Goal: Task Accomplishment & Management: Manage account settings

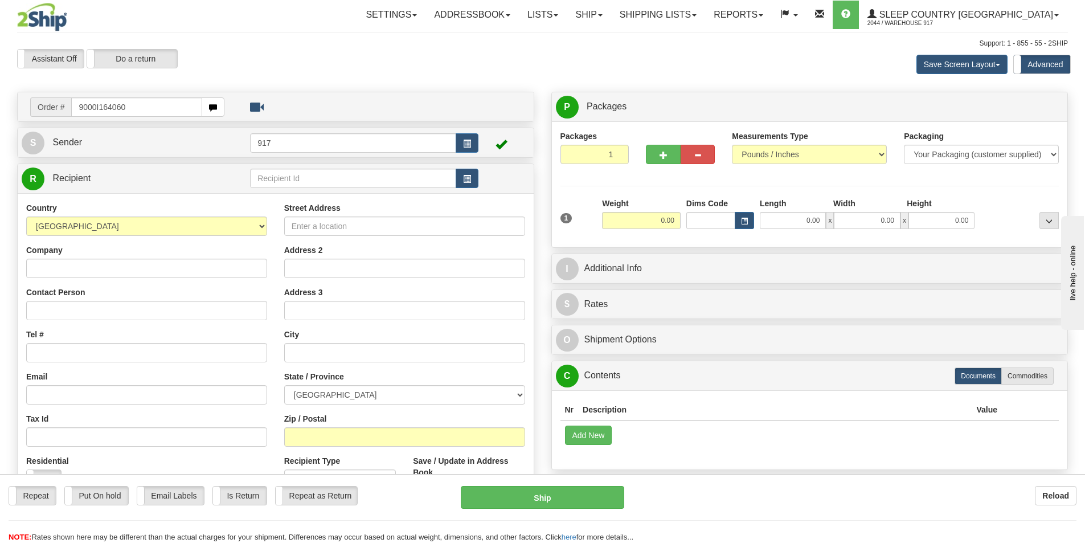
type input "9000I164060"
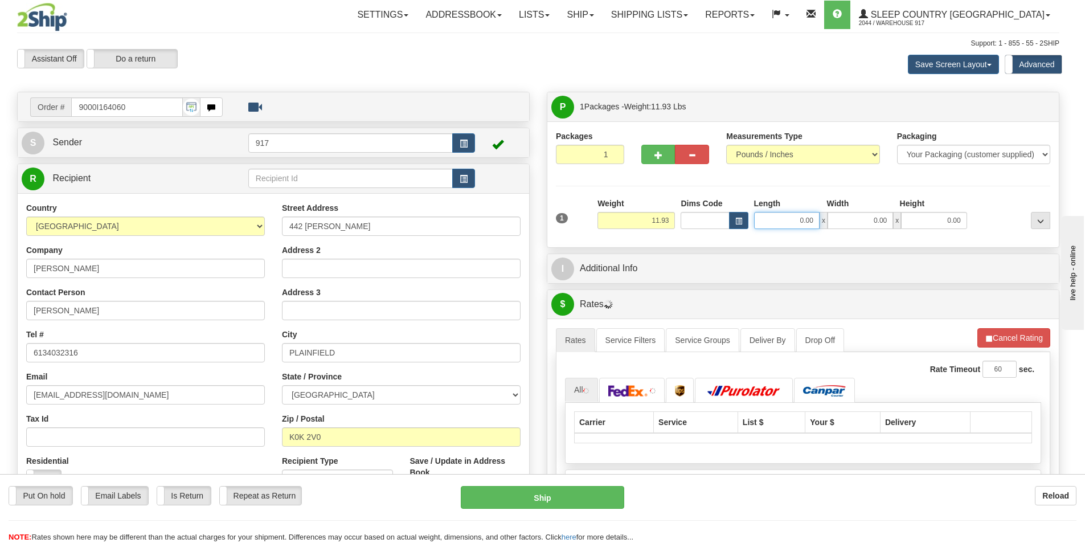
click at [791, 223] on input "0.00" at bounding box center [787, 220] width 66 height 17
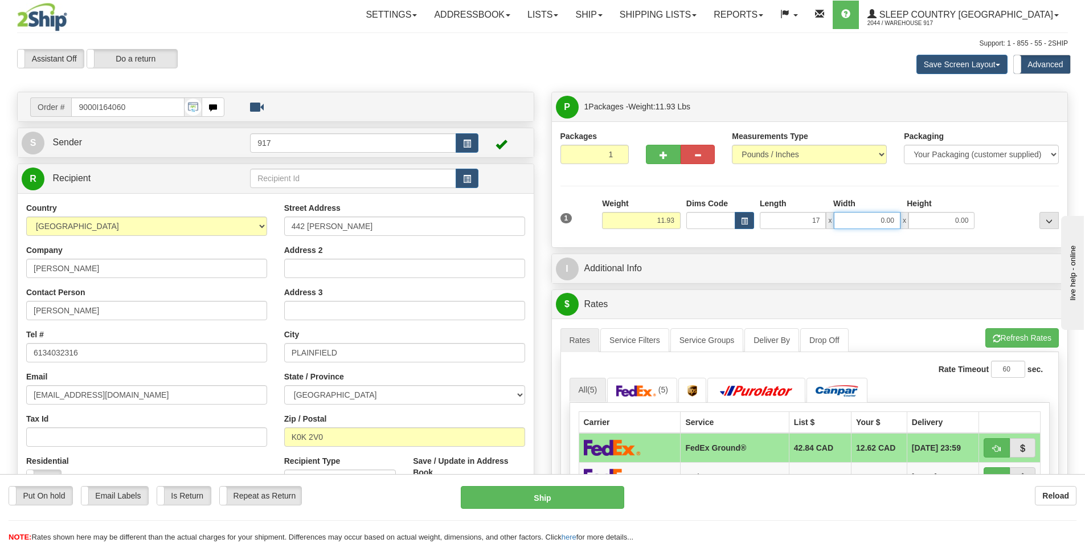
type input "17.00"
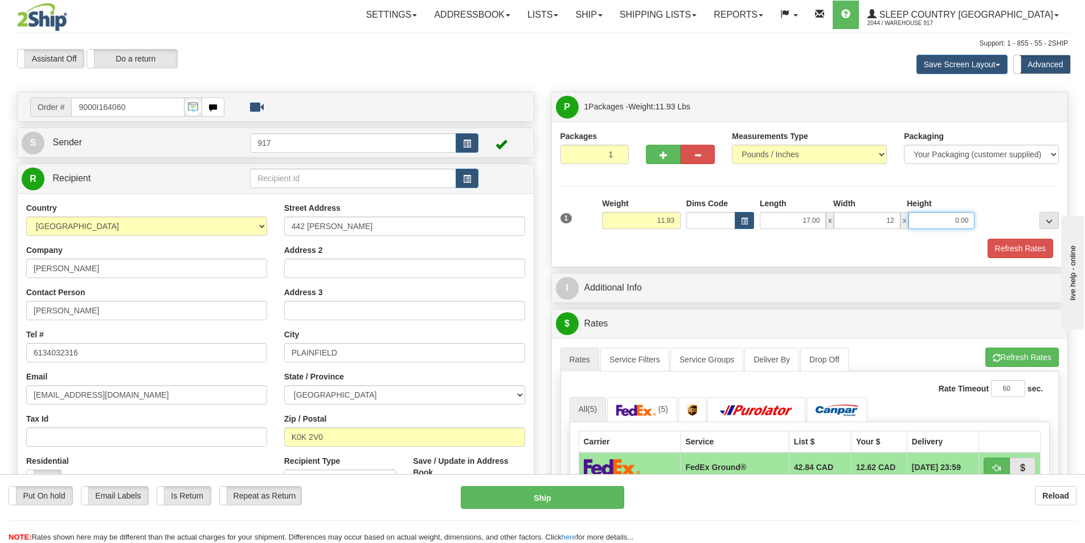
type input "12.00"
type input "19.00"
click at [1018, 243] on button "Refresh Rates" at bounding box center [1021, 248] width 66 height 19
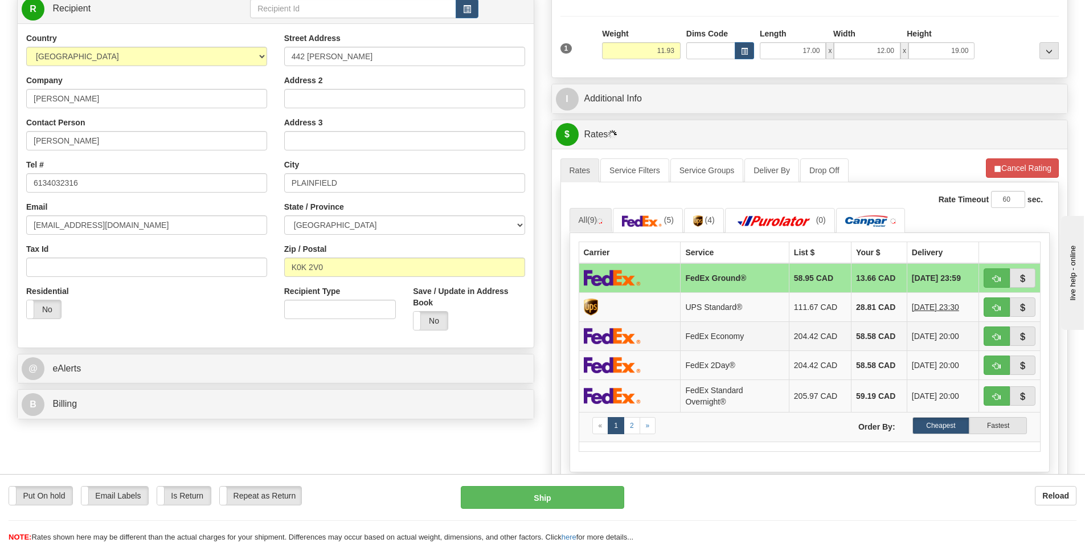
scroll to position [171, 0]
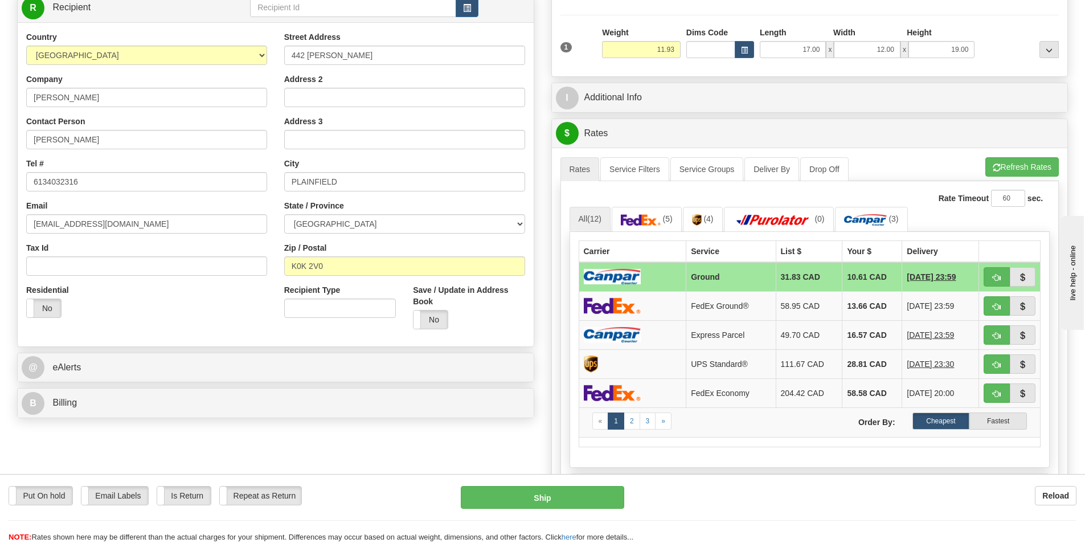
click at [666, 280] on td at bounding box center [633, 277] width 108 height 30
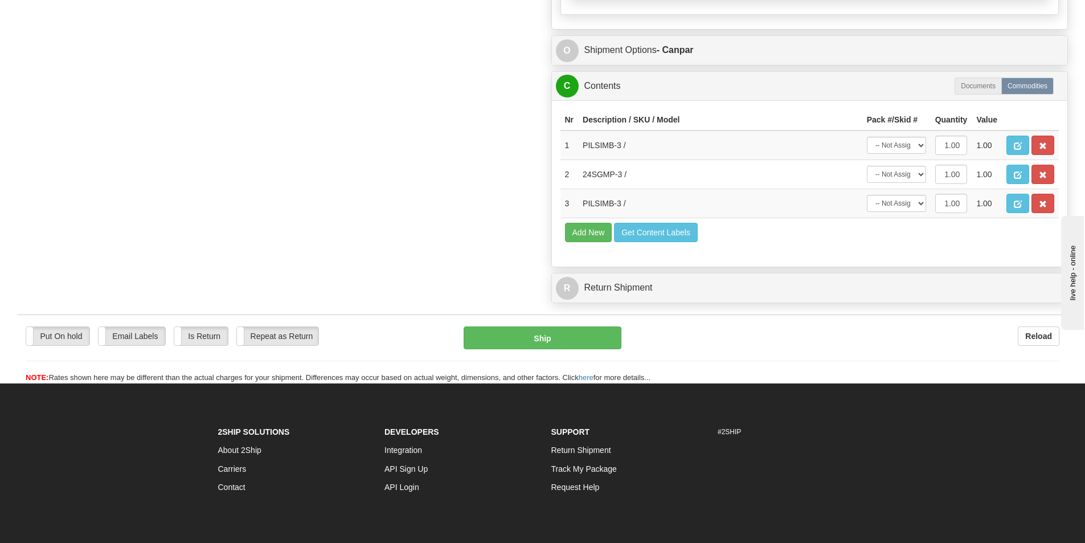
scroll to position [627, 0]
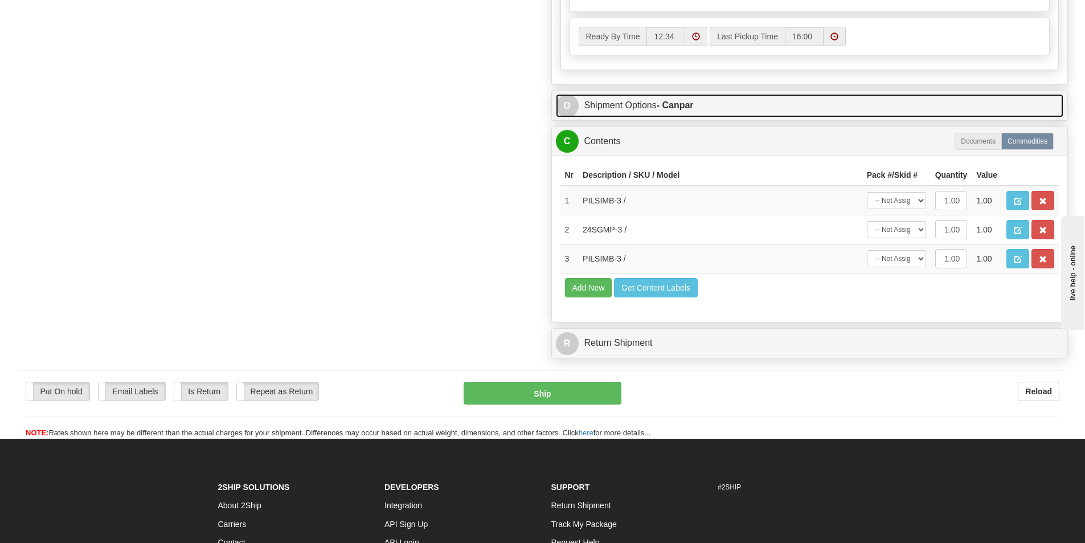
click at [647, 107] on link "O Shipment Options - Canpar" at bounding box center [810, 105] width 508 height 23
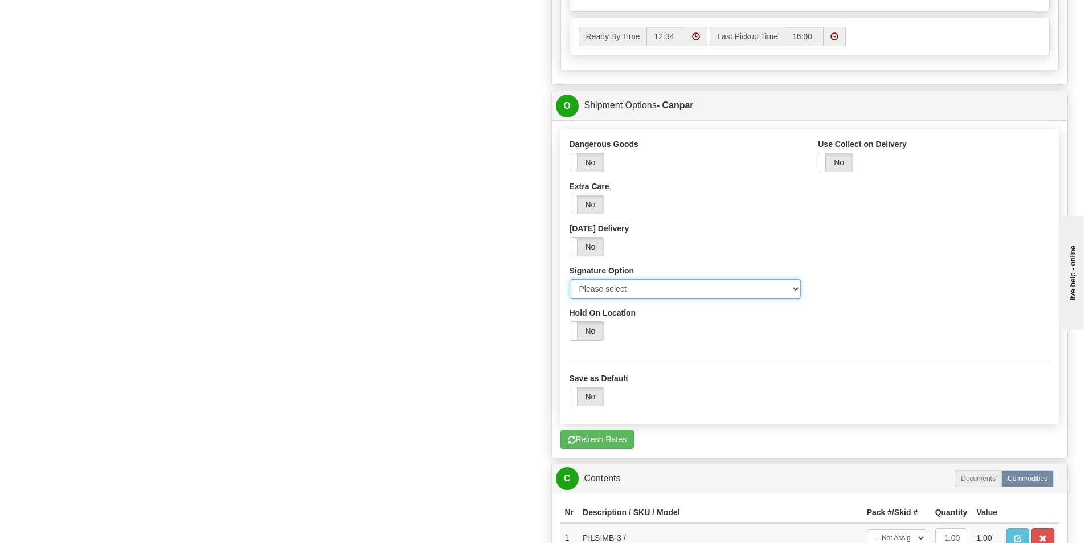
click at [666, 285] on select "Please select No Signature Required Signature Required Adult Signature" at bounding box center [686, 288] width 232 height 19
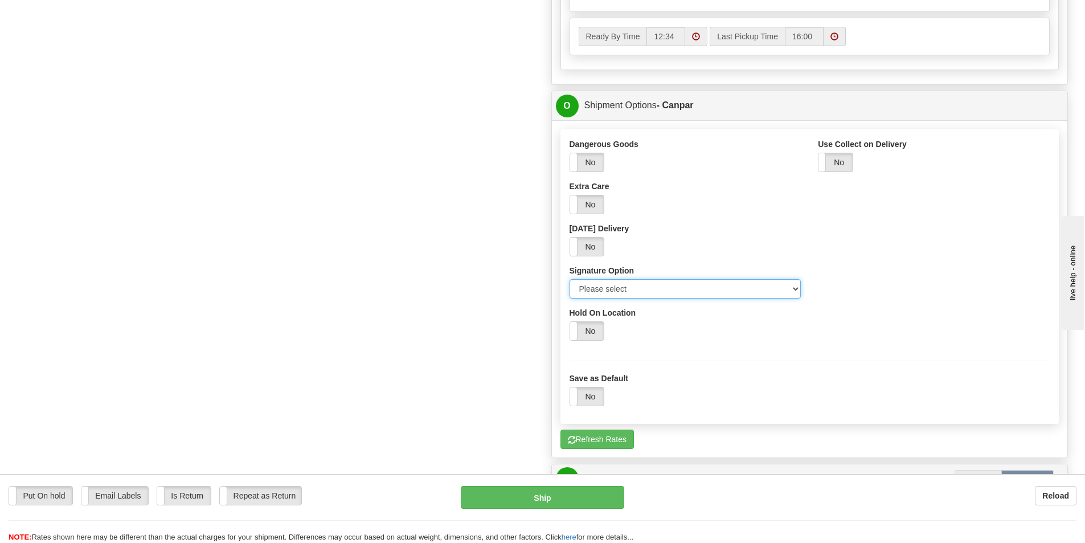
select select "2"
click at [570, 279] on select "Please select No Signature Required Signature Required Adult Signature" at bounding box center [686, 288] width 232 height 19
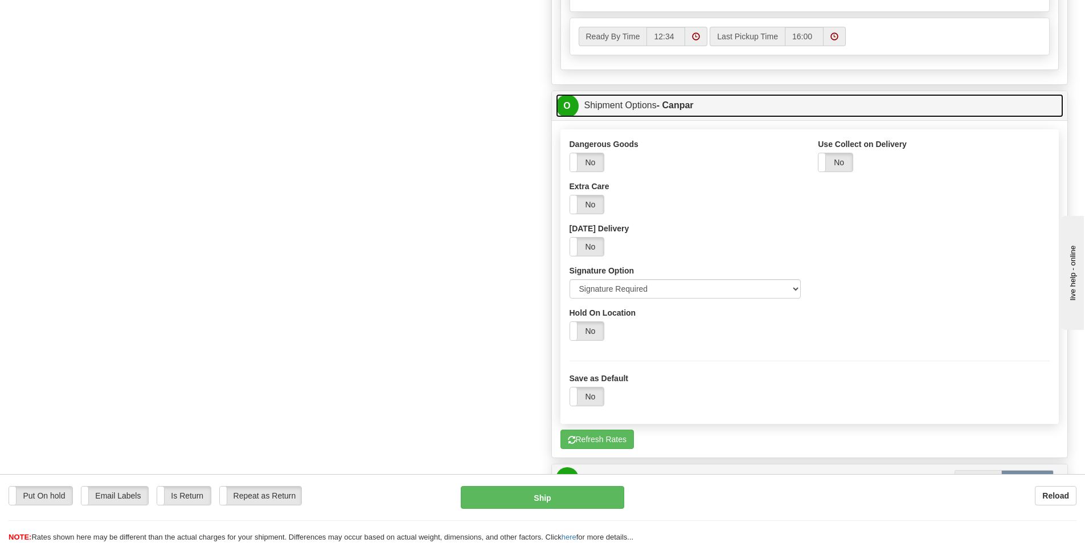
click at [652, 101] on link "O Shipment Options - Canpar" at bounding box center [810, 105] width 508 height 23
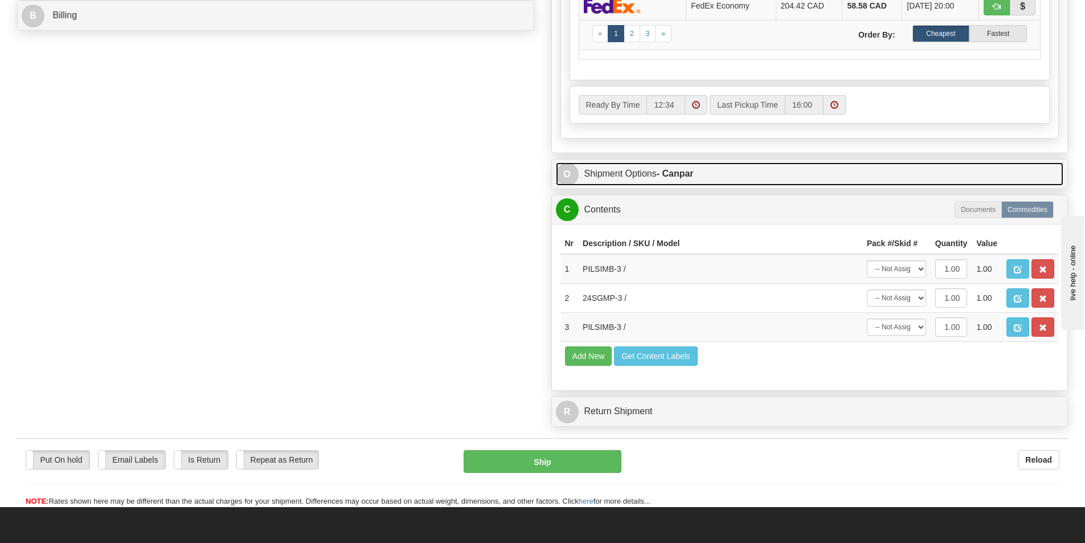
scroll to position [741, 0]
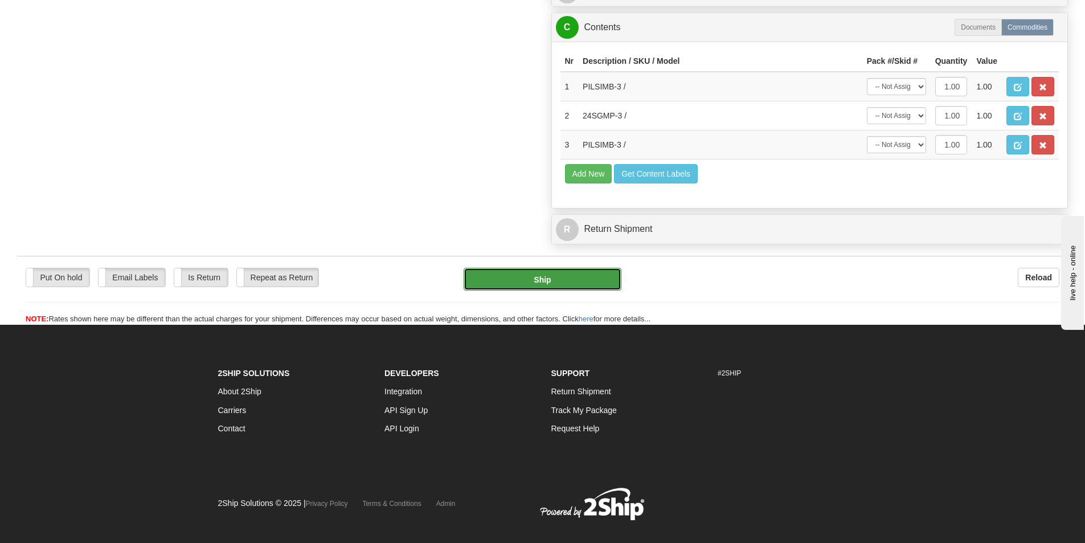
click at [567, 277] on button "Ship" at bounding box center [543, 279] width 158 height 23
type input "1"
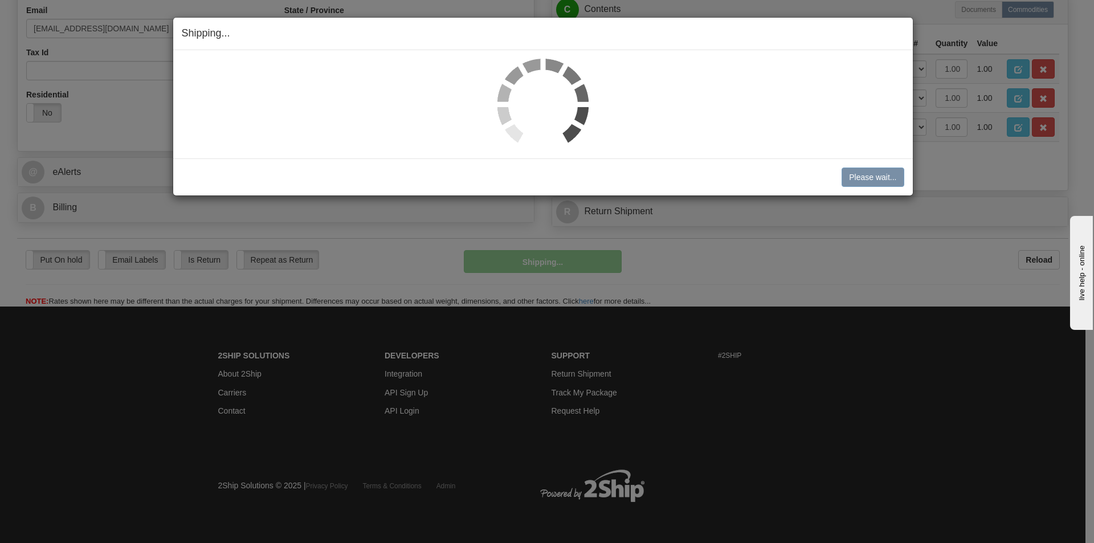
scroll to position [349, 0]
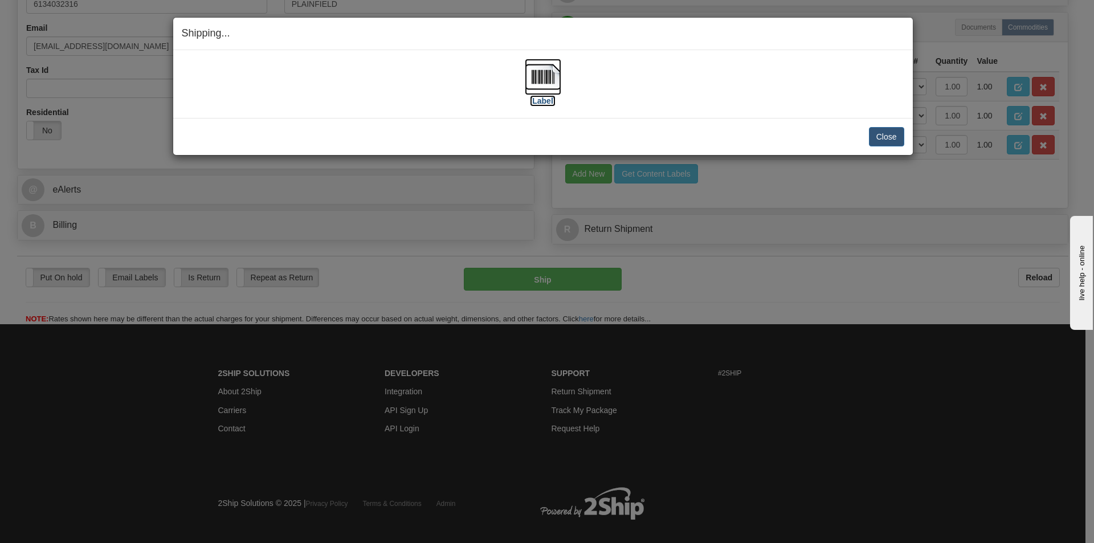
click at [533, 105] on label "[Label]" at bounding box center [543, 100] width 26 height 11
click at [884, 137] on button "Close" at bounding box center [886, 136] width 35 height 19
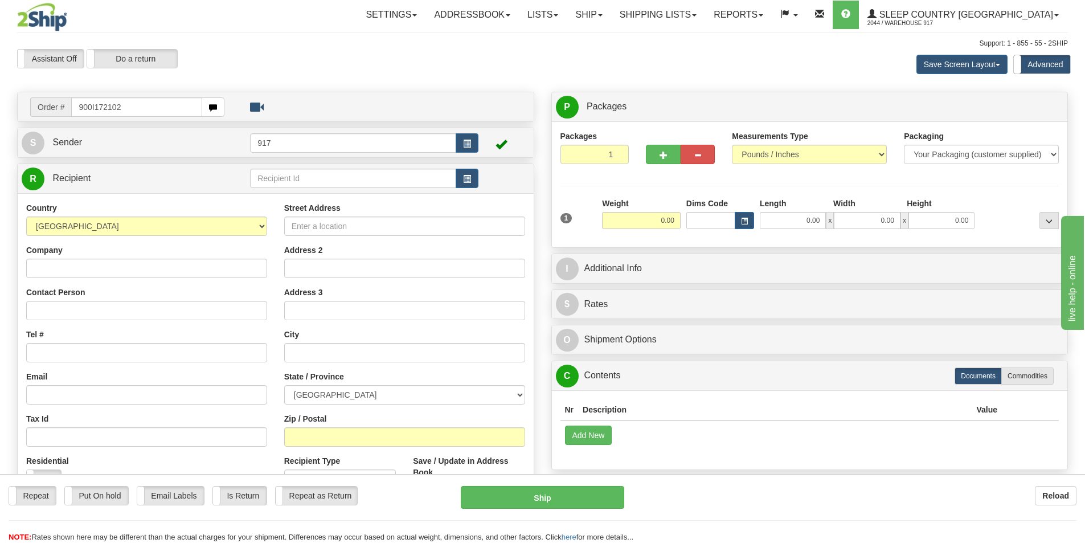
type input "900I172102"
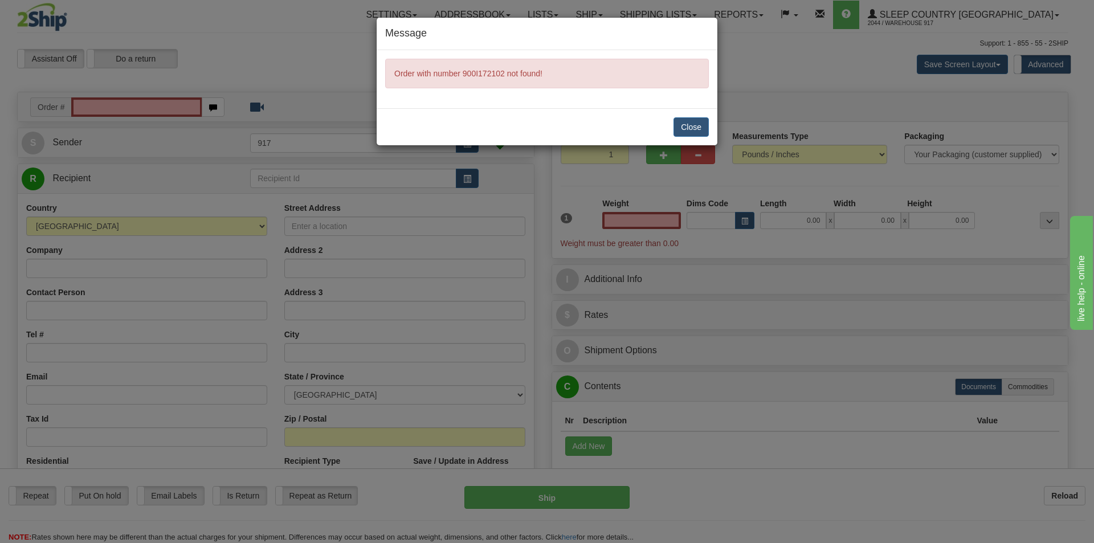
type input "0.00"
click at [683, 117] on div "Close" at bounding box center [547, 126] width 341 height 37
click at [681, 127] on button "Close" at bounding box center [690, 126] width 35 height 19
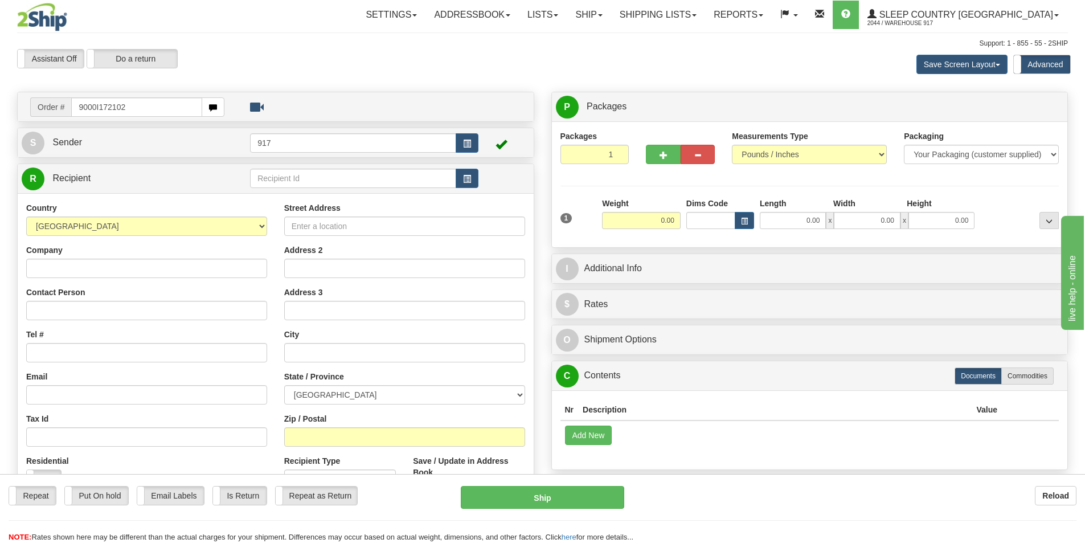
type input "9000I172102"
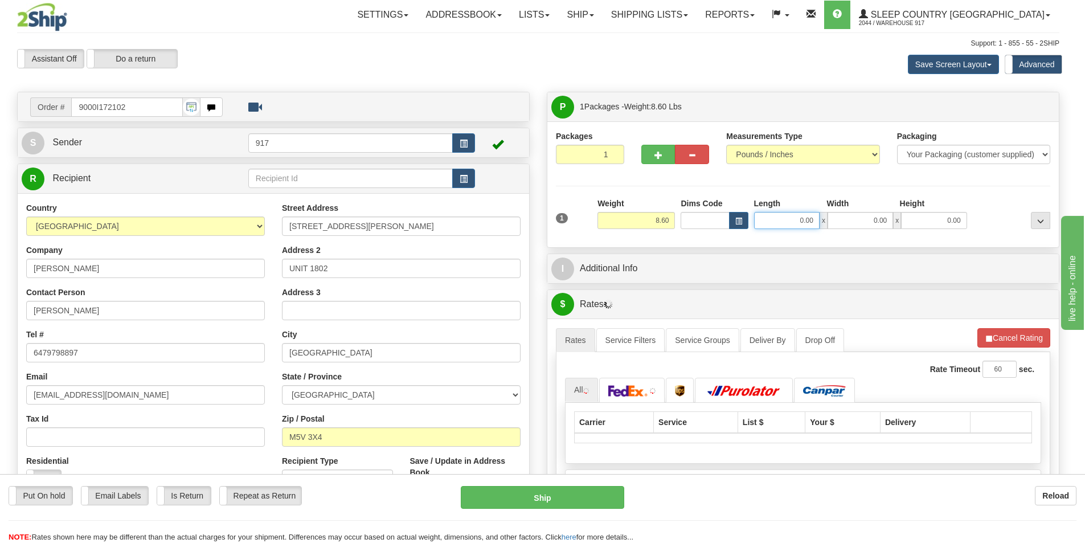
click at [795, 221] on input "0.00" at bounding box center [787, 220] width 66 height 17
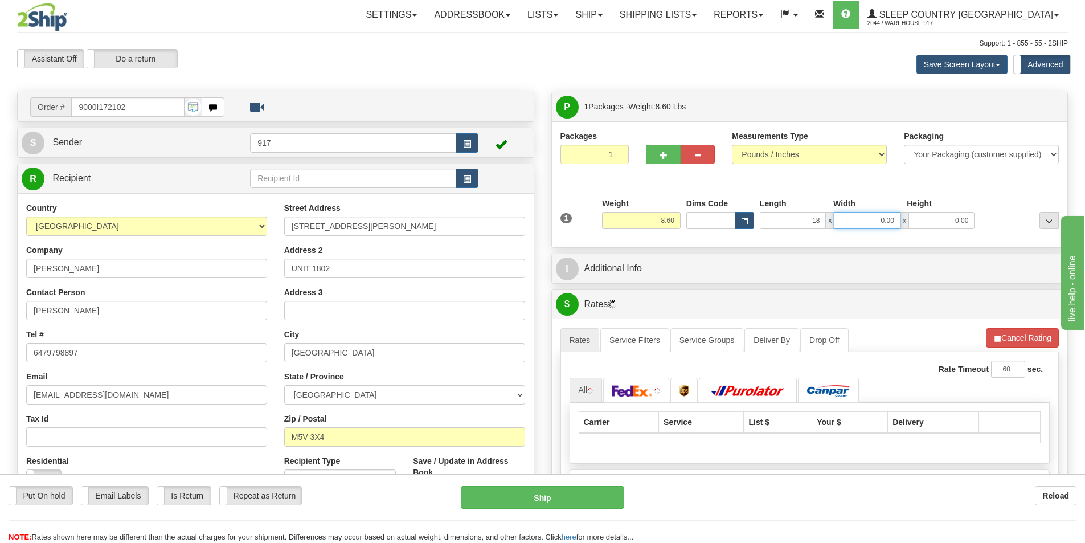
type input "18.00"
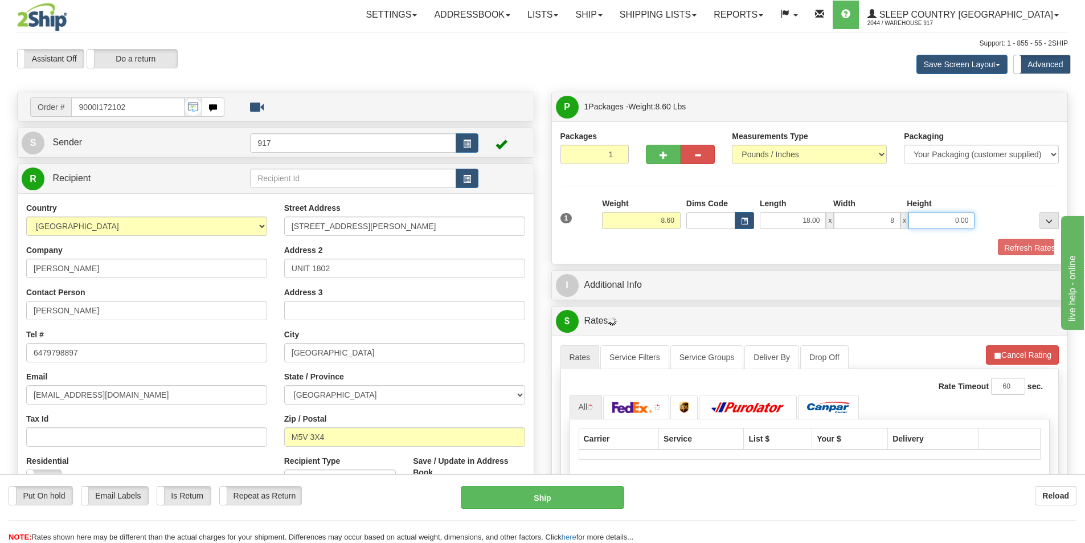
type input "8.00"
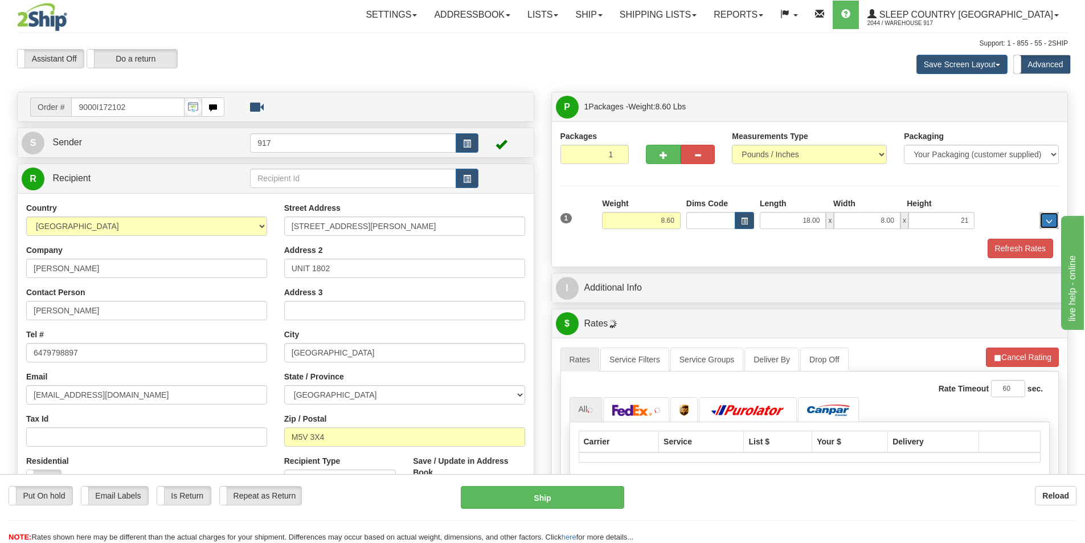
type input "21.00"
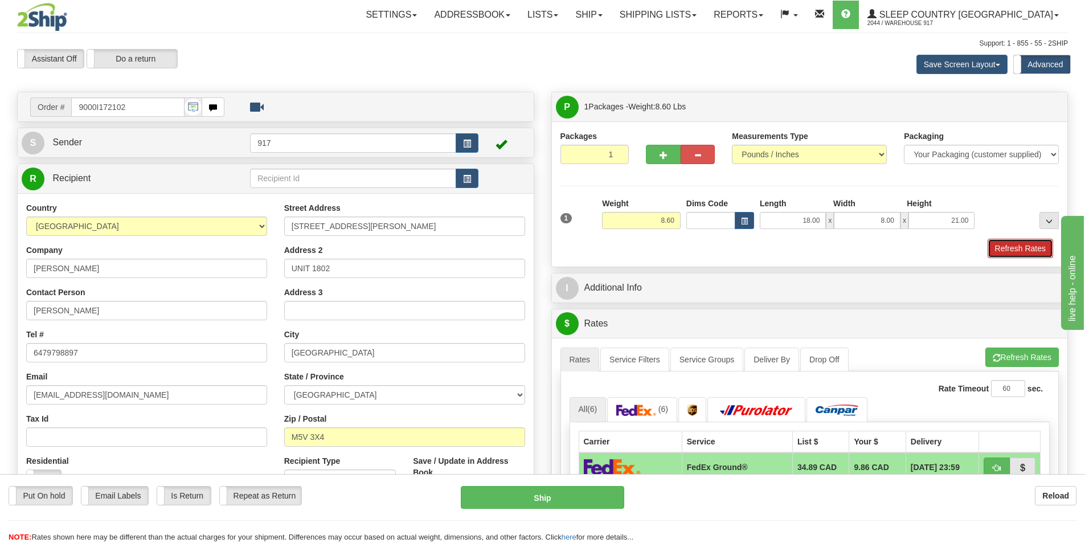
click at [1018, 250] on button "Refresh Rates" at bounding box center [1021, 248] width 66 height 19
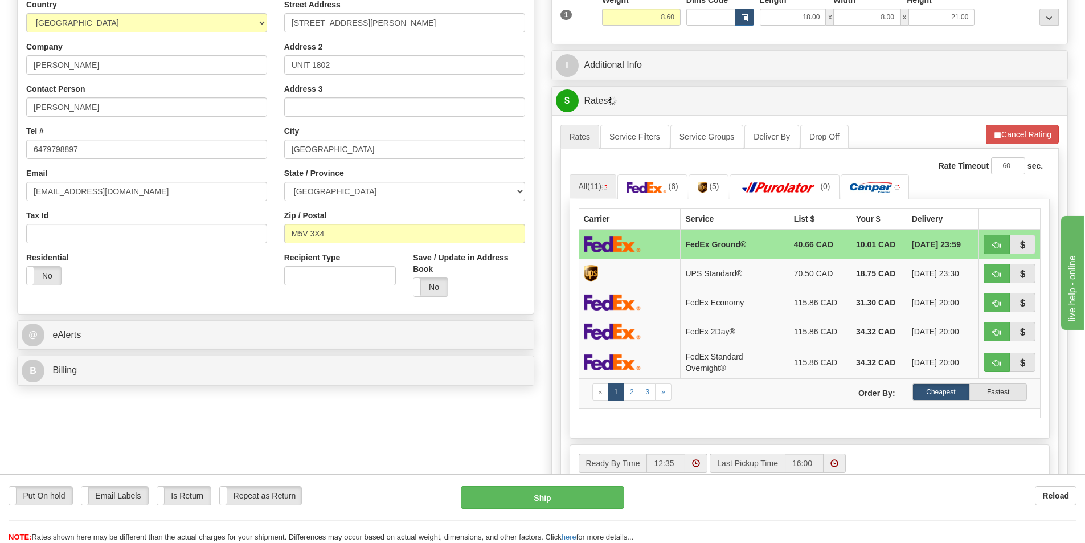
scroll to position [228, 0]
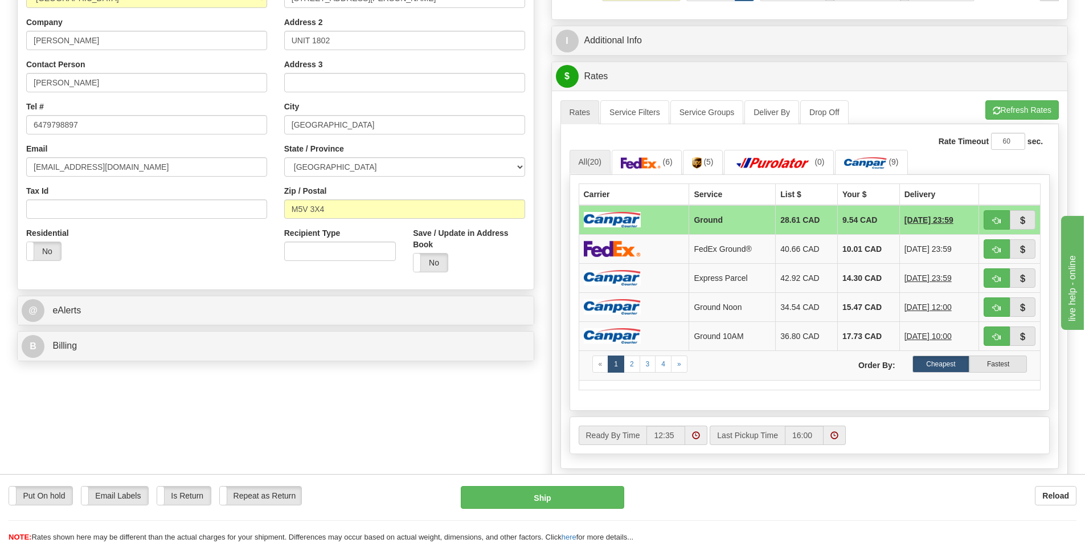
click at [647, 219] on td at bounding box center [634, 220] width 111 height 30
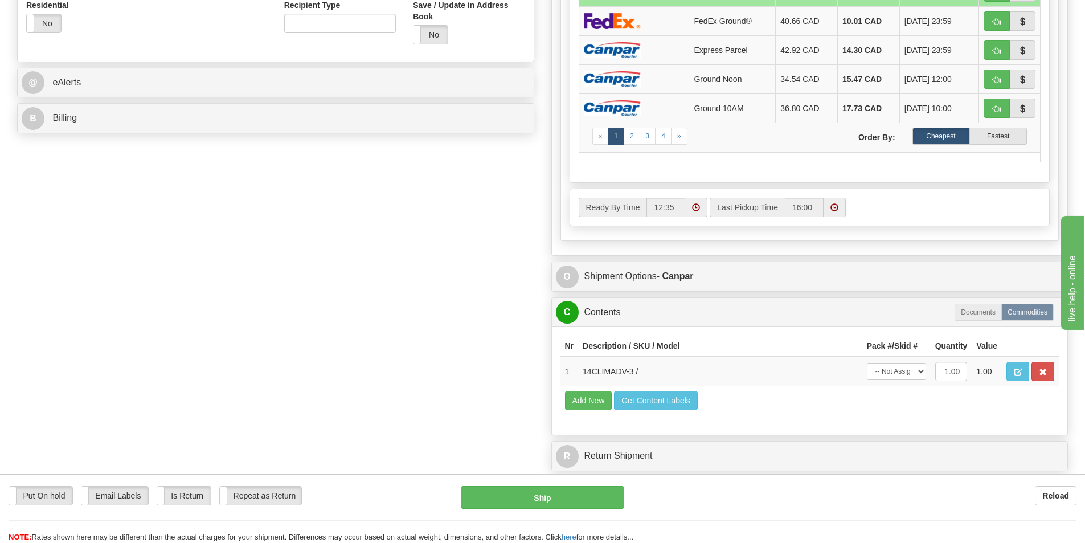
scroll to position [513, 0]
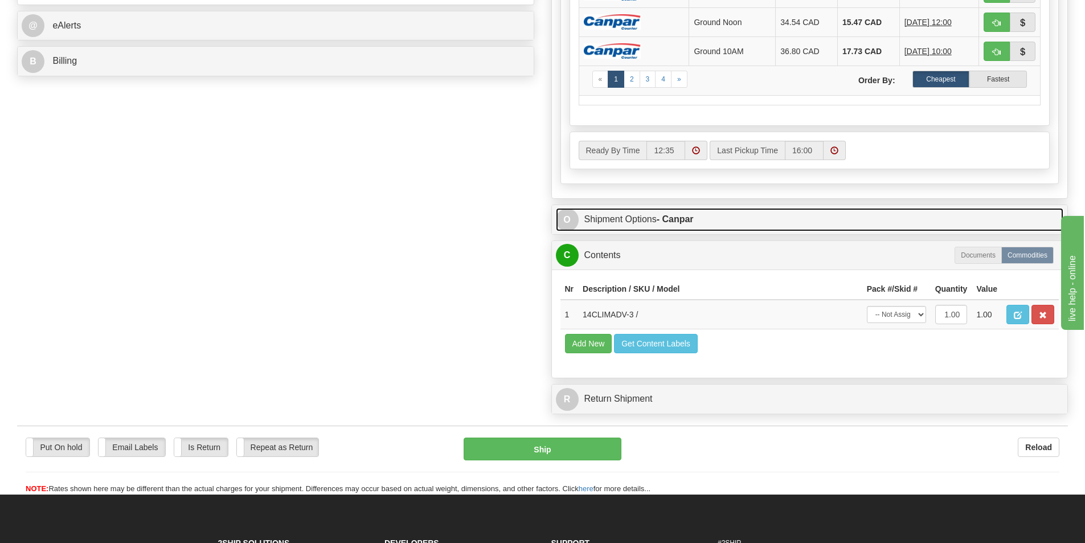
click at [642, 222] on link "O Shipment Options - Canpar" at bounding box center [810, 219] width 508 height 23
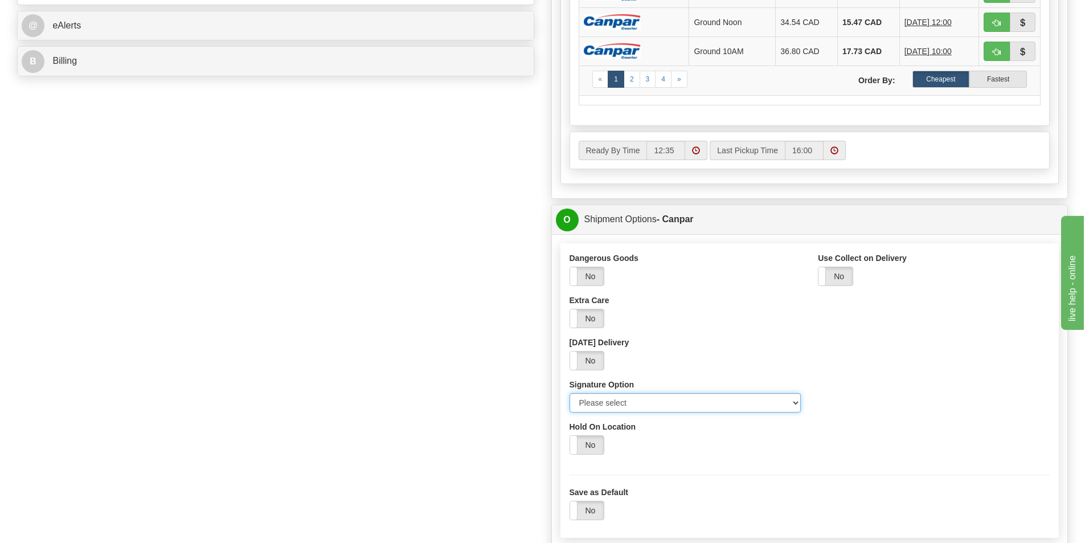
click at [688, 399] on select "Please select No Signature Required Signature Required Adult Signature" at bounding box center [686, 402] width 232 height 19
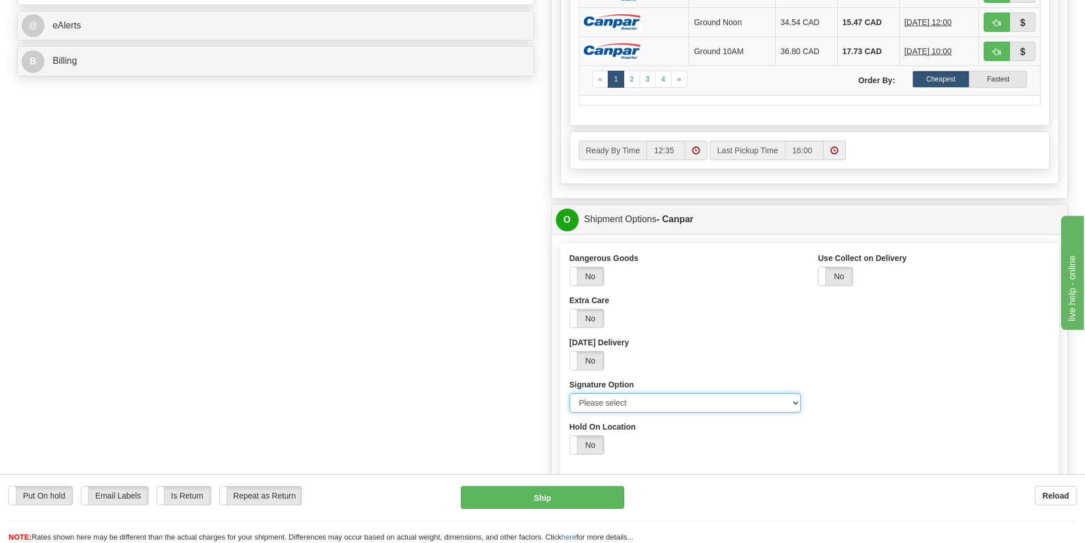
select select "2"
click at [570, 393] on select "Please select No Signature Required Signature Required Adult Signature" at bounding box center [686, 402] width 232 height 19
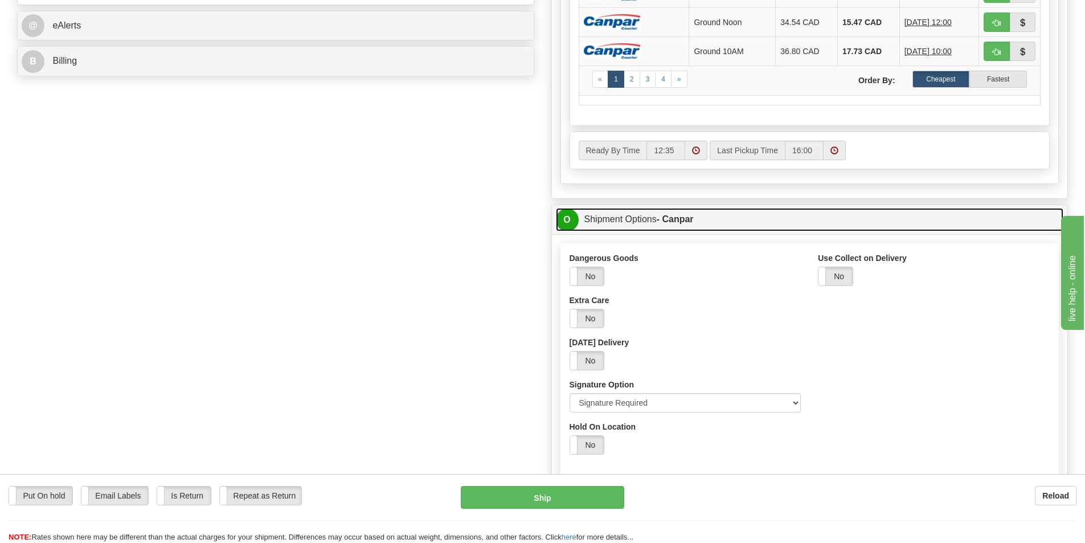
click at [614, 222] on link "O Shipment Options - Canpar" at bounding box center [810, 219] width 508 height 23
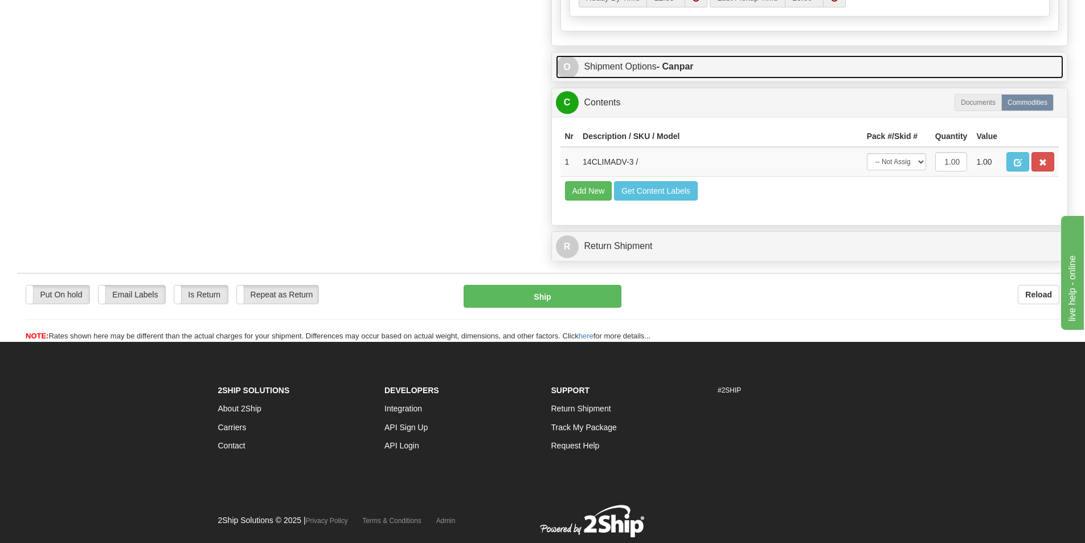
scroll to position [684, 0]
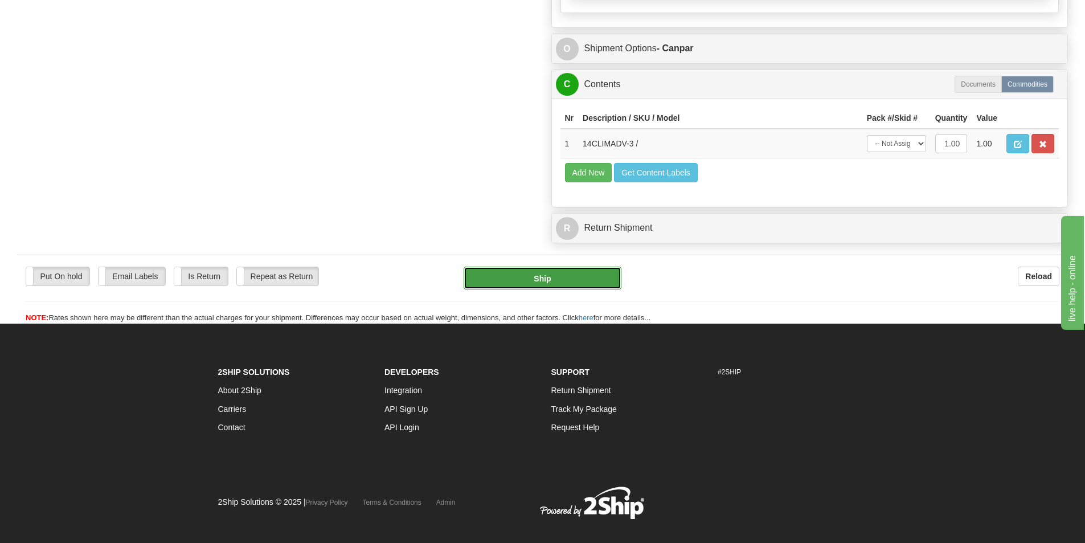
click at [560, 278] on button "Ship" at bounding box center [543, 278] width 158 height 23
type input "1"
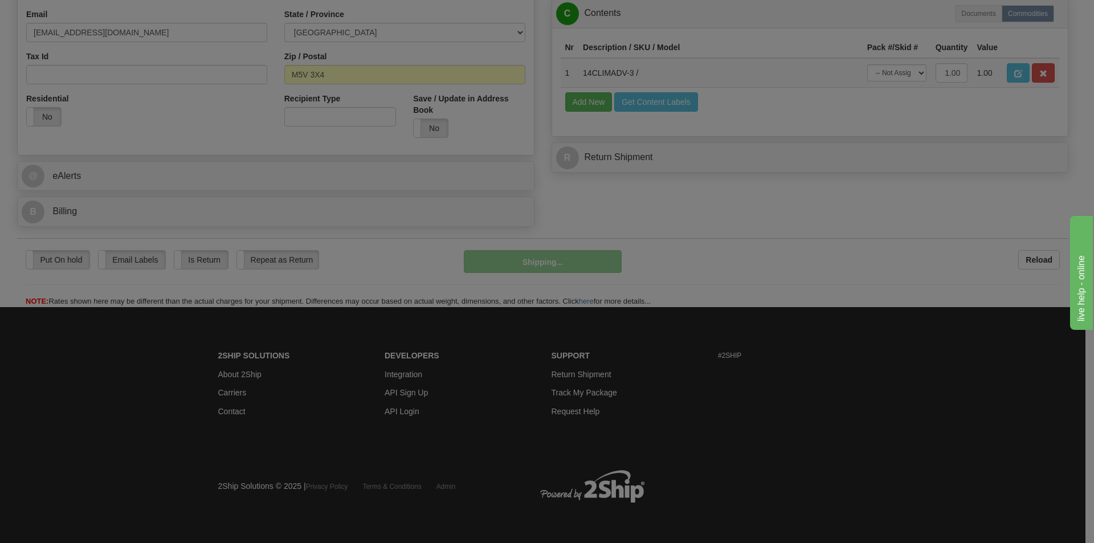
scroll to position [363, 0]
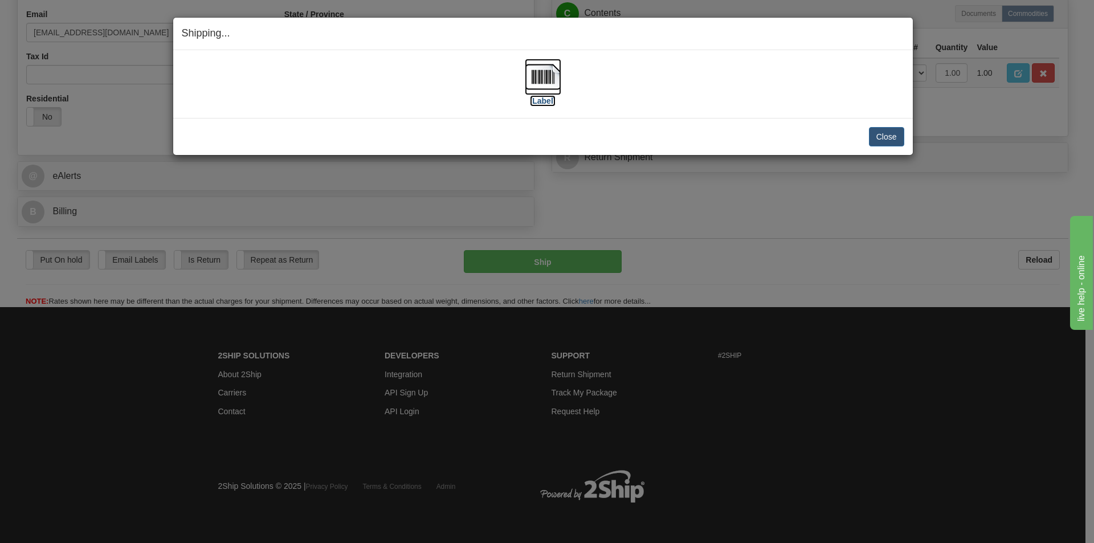
click at [526, 75] on img at bounding box center [543, 77] width 36 height 36
drag, startPoint x: 707, startPoint y: 108, endPoint x: 722, endPoint y: 106, distance: 15.0
click at [709, 105] on div "[Label] IMPORTANT NOTICE Embassy / Consulate / Government Building / Hospital C…" at bounding box center [543, 84] width 740 height 68
click at [902, 139] on button "Close" at bounding box center [886, 136] width 35 height 19
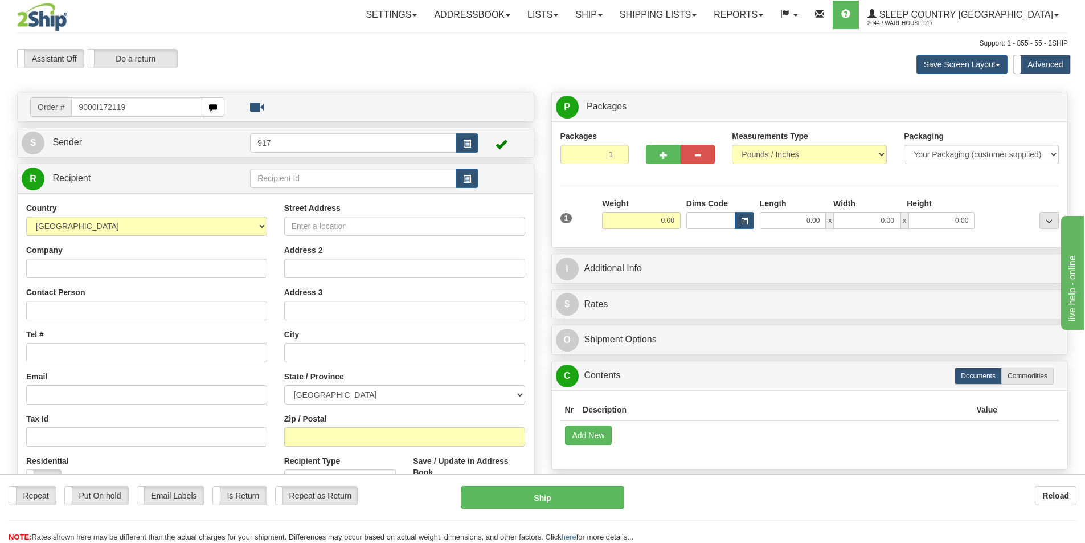
type input "9000I172119"
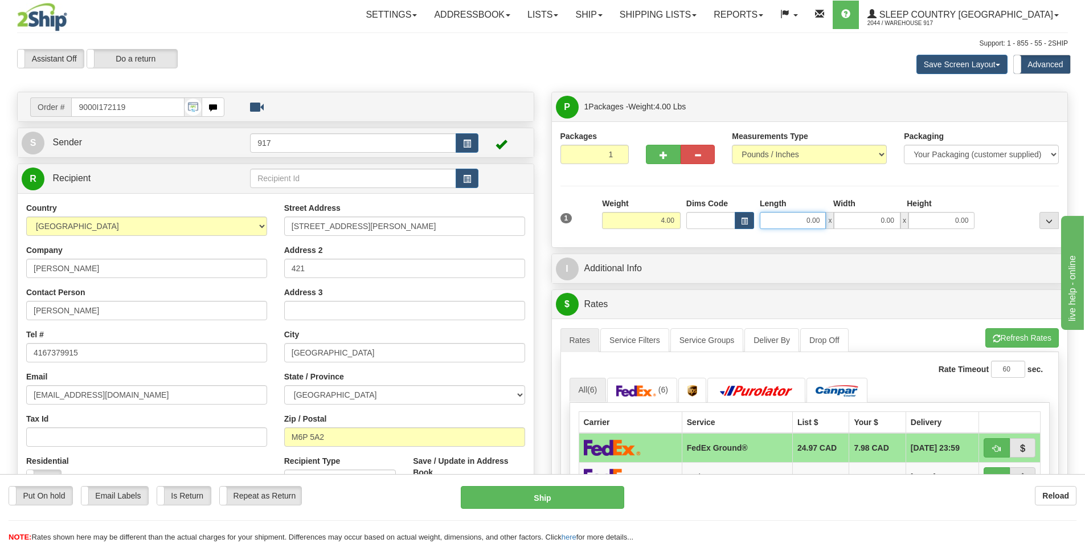
click at [797, 221] on input "0.00" at bounding box center [793, 220] width 66 height 17
type input "10.00"
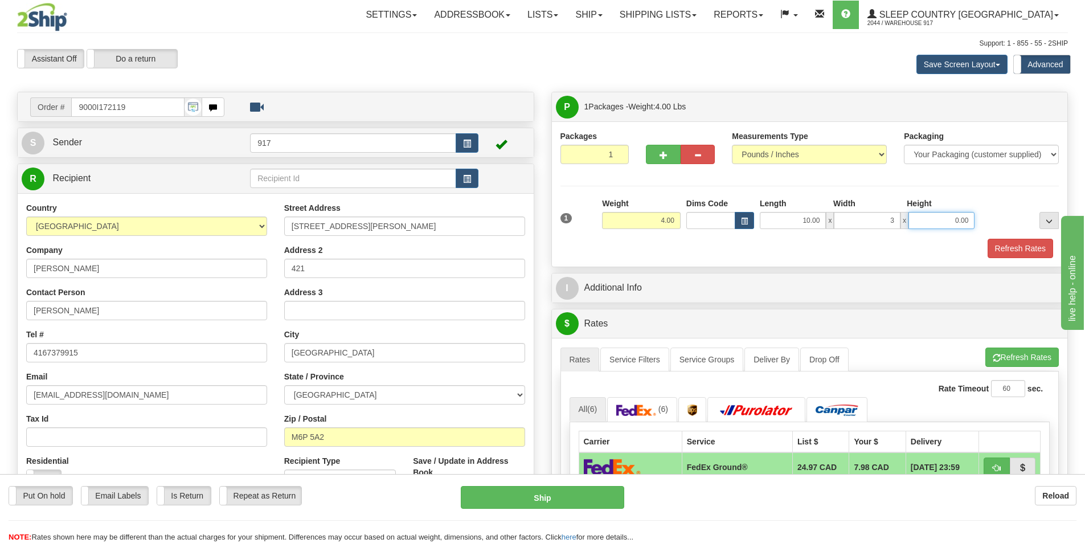
type input "3.00"
type input "13.00"
click at [1023, 238] on div "1 Weight 4.00 Dims Code x" at bounding box center [810, 228] width 499 height 60
click at [1020, 245] on button "Refresh Rates" at bounding box center [1021, 248] width 66 height 19
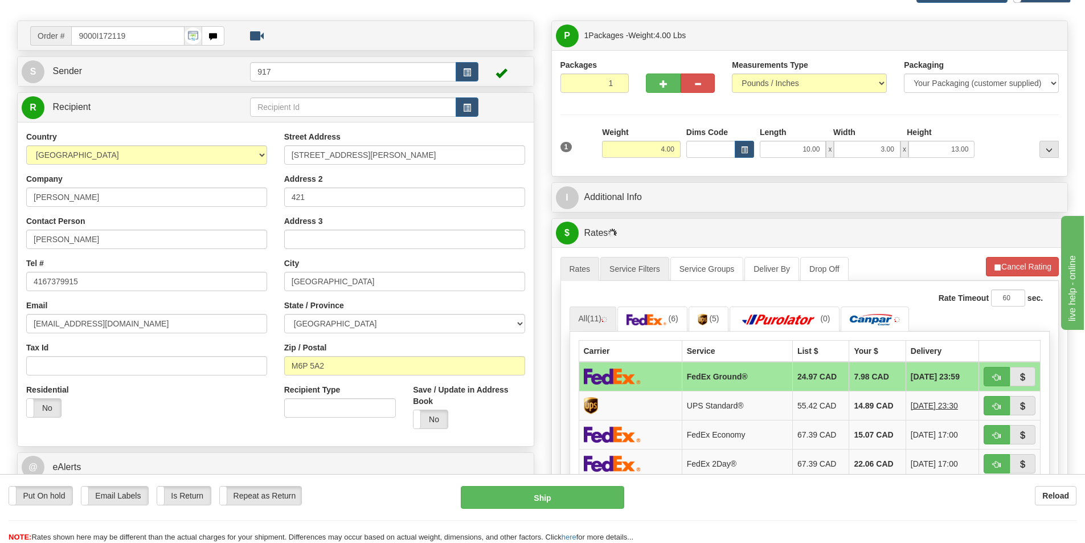
scroll to position [171, 0]
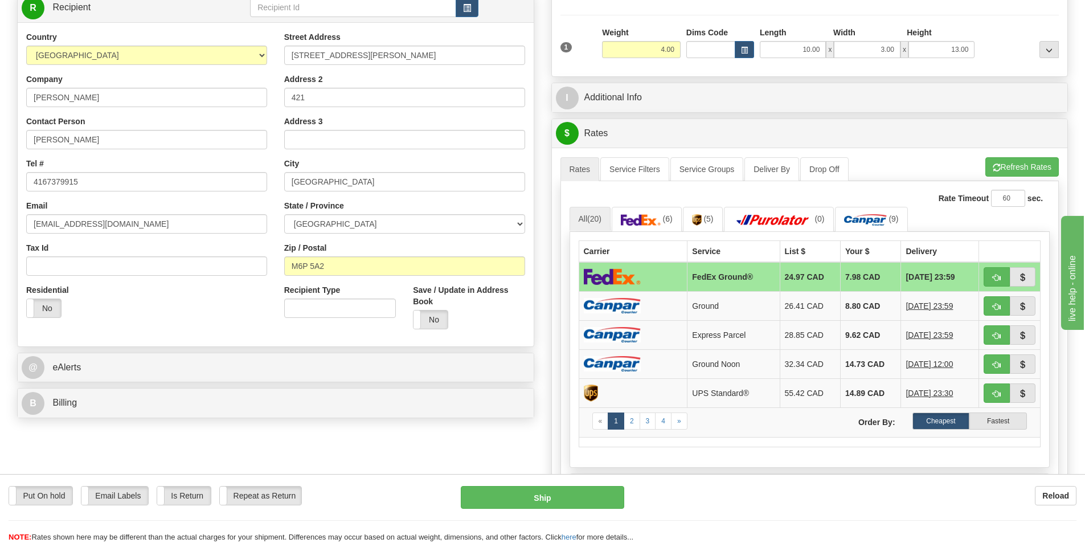
drag, startPoint x: 695, startPoint y: 267, endPoint x: 692, endPoint y: 262, distance: 5.9
click at [695, 267] on td "FedEx Ground®" at bounding box center [734, 277] width 92 height 30
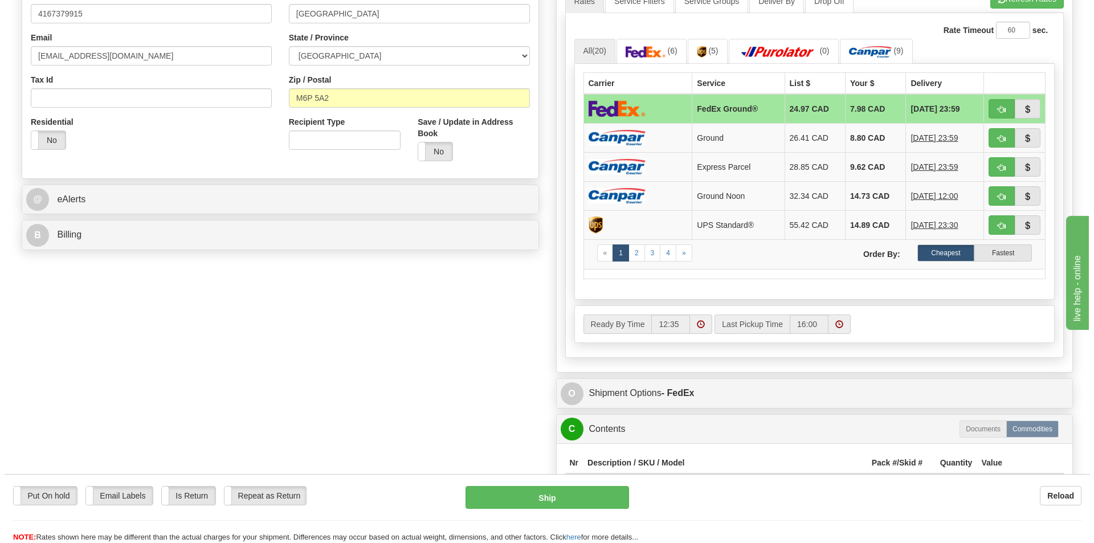
scroll to position [342, 0]
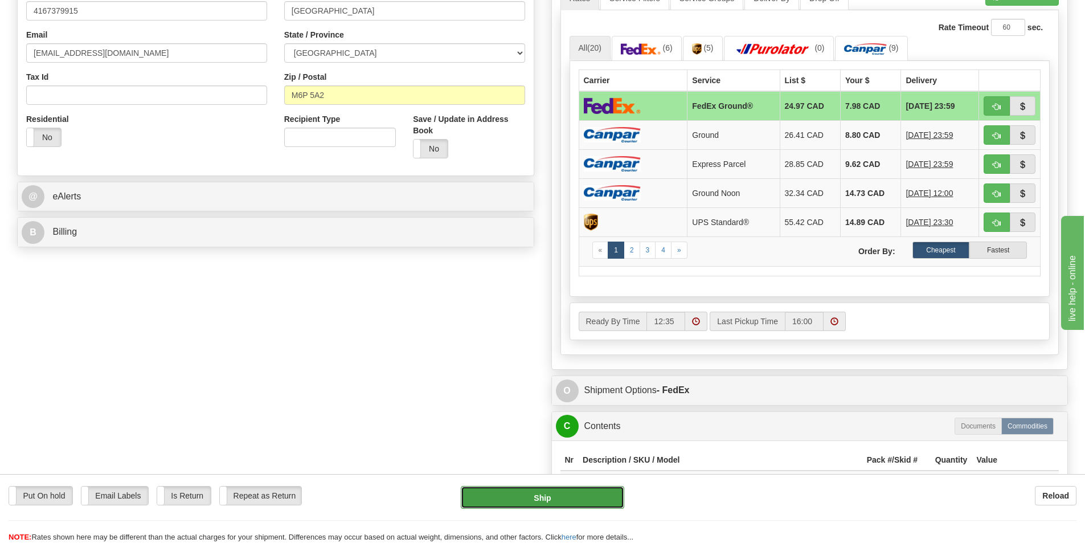
click at [562, 487] on button "Ship" at bounding box center [543, 497] width 164 height 23
type input "92"
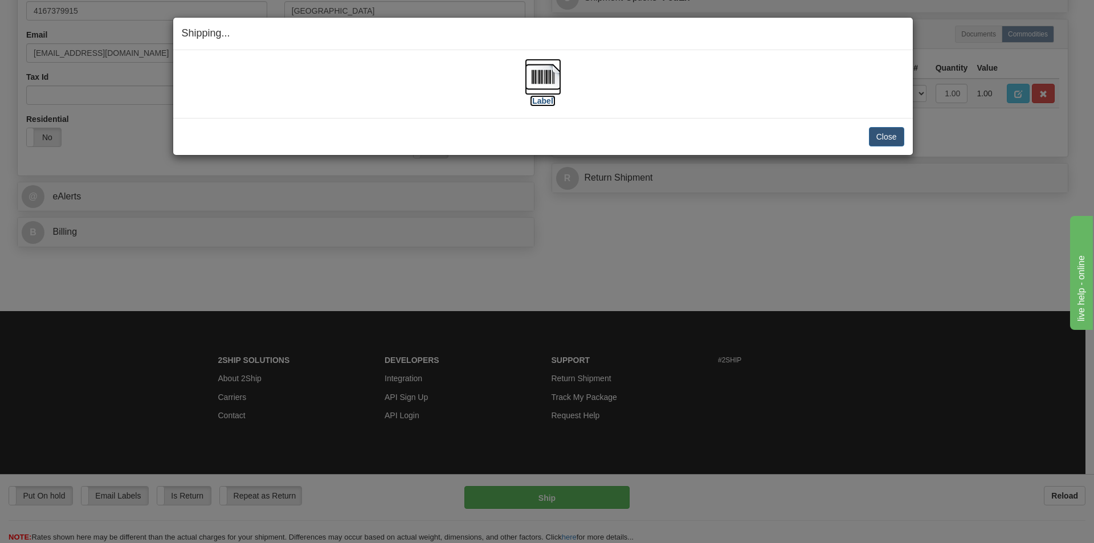
click at [545, 81] on img at bounding box center [543, 77] width 36 height 36
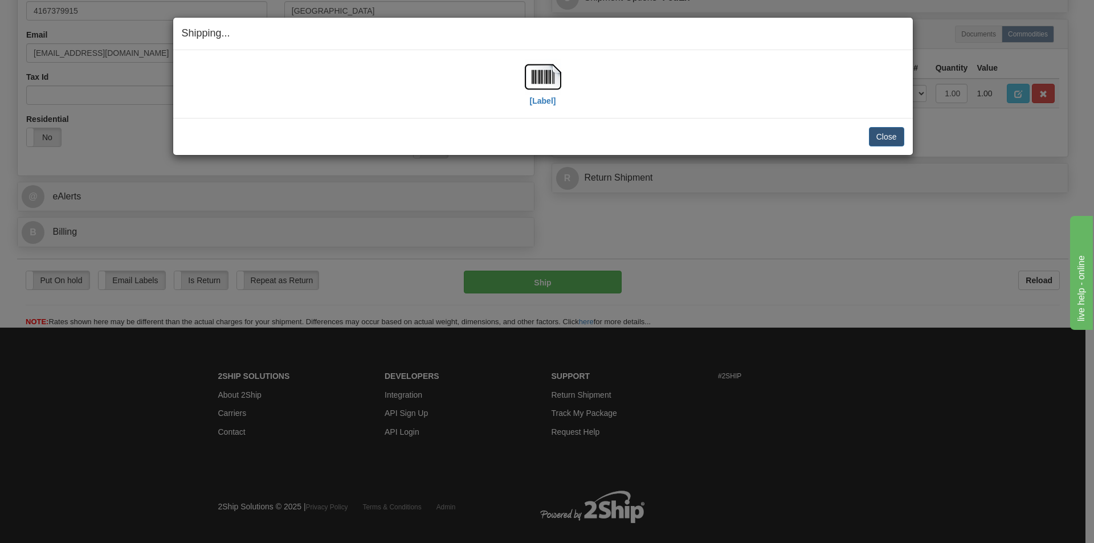
click at [779, 32] on h4 "Shipping... Your SHIPMENT will EXPIRE in" at bounding box center [543, 33] width 722 height 15
click at [886, 130] on button "Close" at bounding box center [886, 136] width 35 height 19
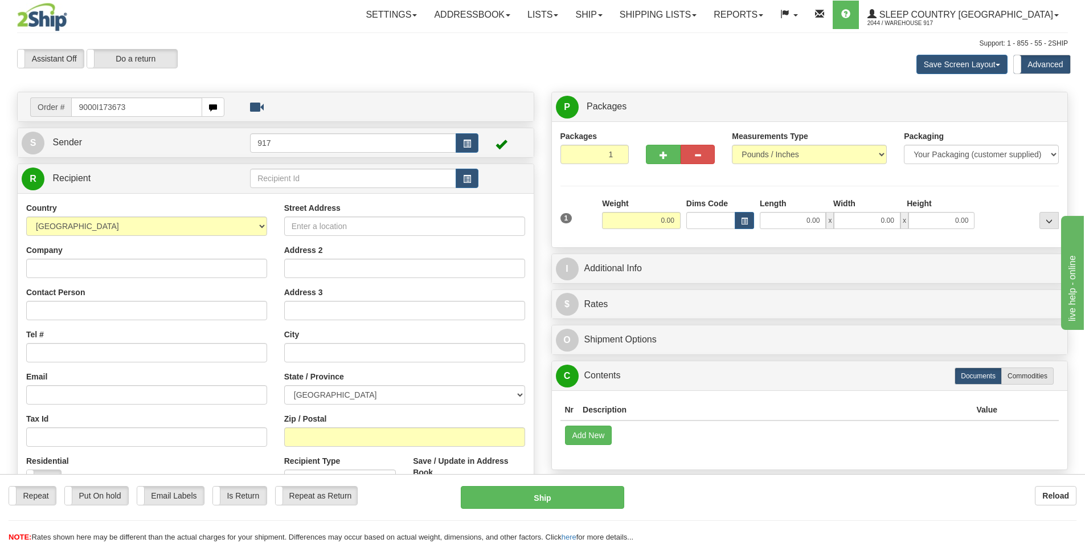
type input "9000I173673"
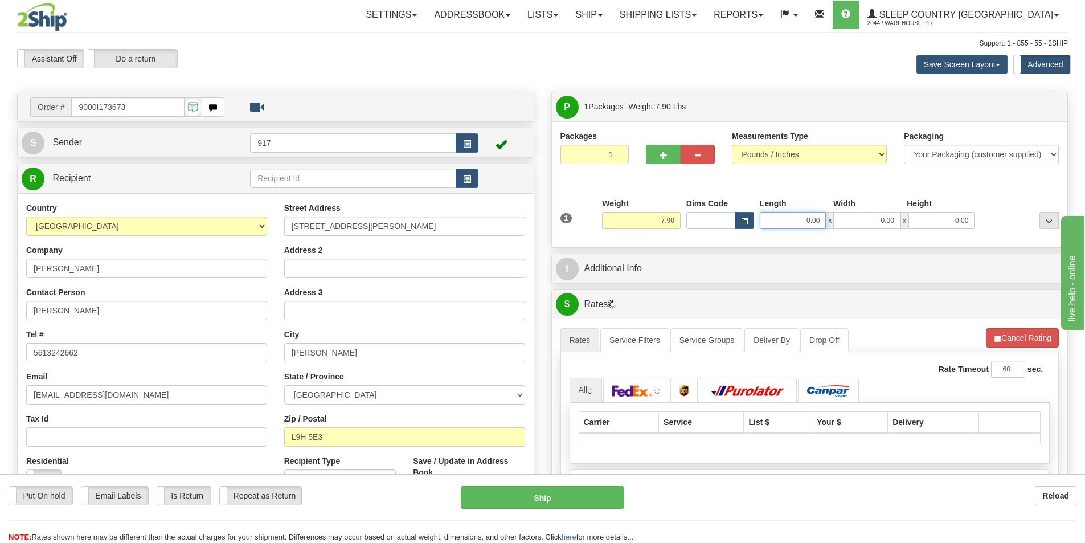
click at [815, 219] on input "0.00" at bounding box center [793, 220] width 66 height 17
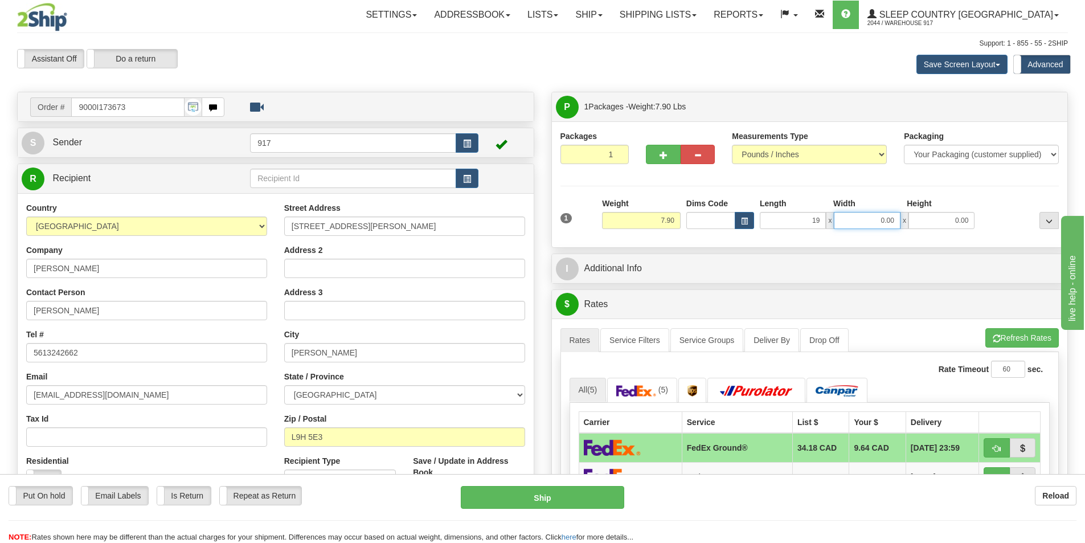
type input "19.00"
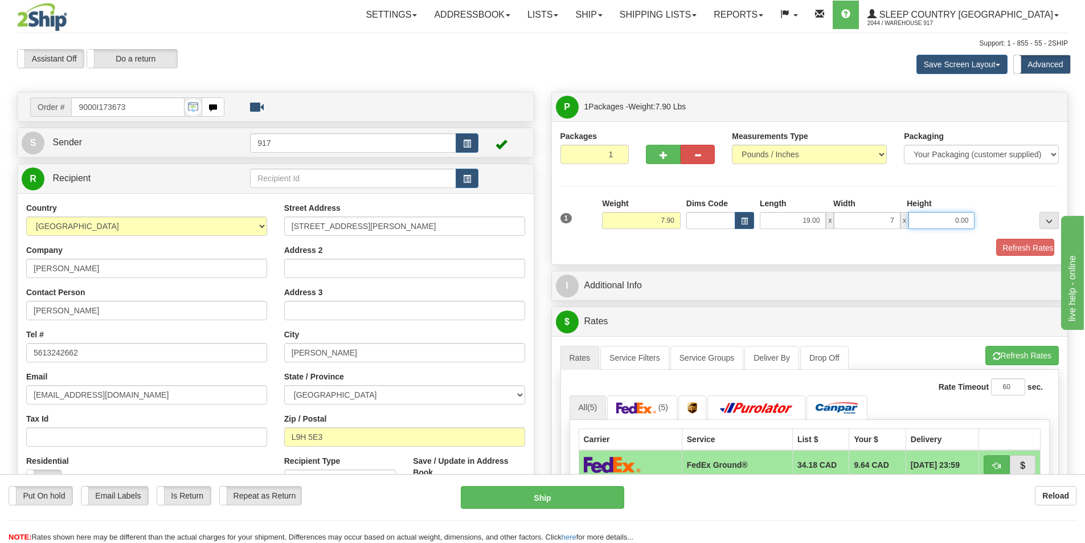
type input "7.00"
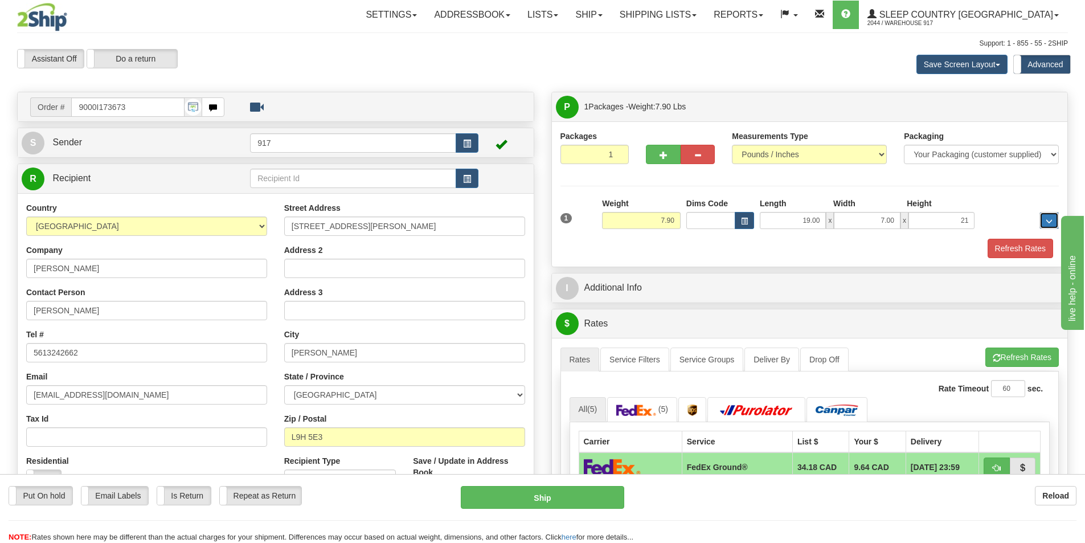
type input "21.00"
click at [1014, 254] on button "Refresh Rates" at bounding box center [1021, 248] width 66 height 19
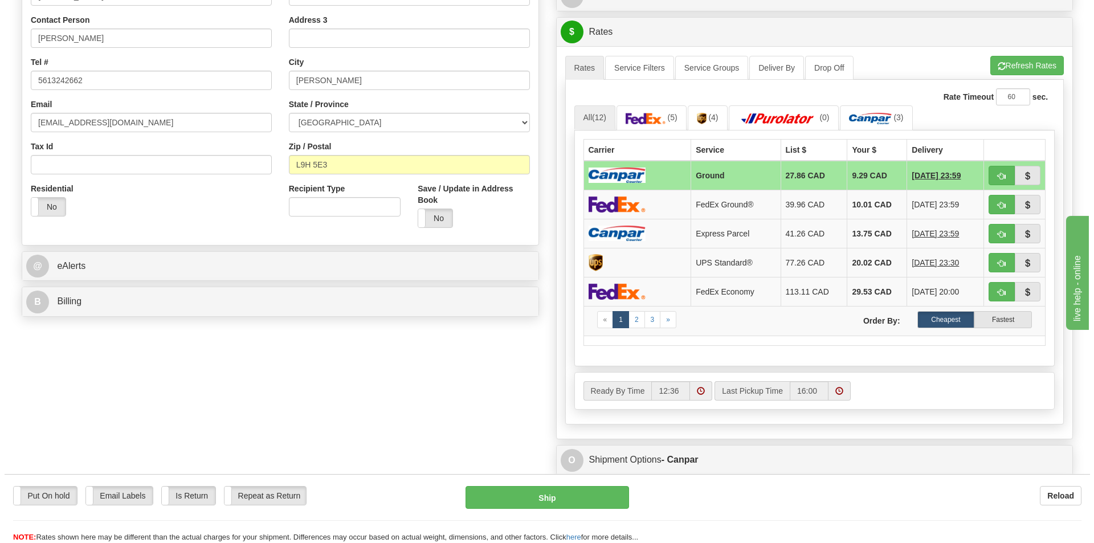
scroll to position [285, 0]
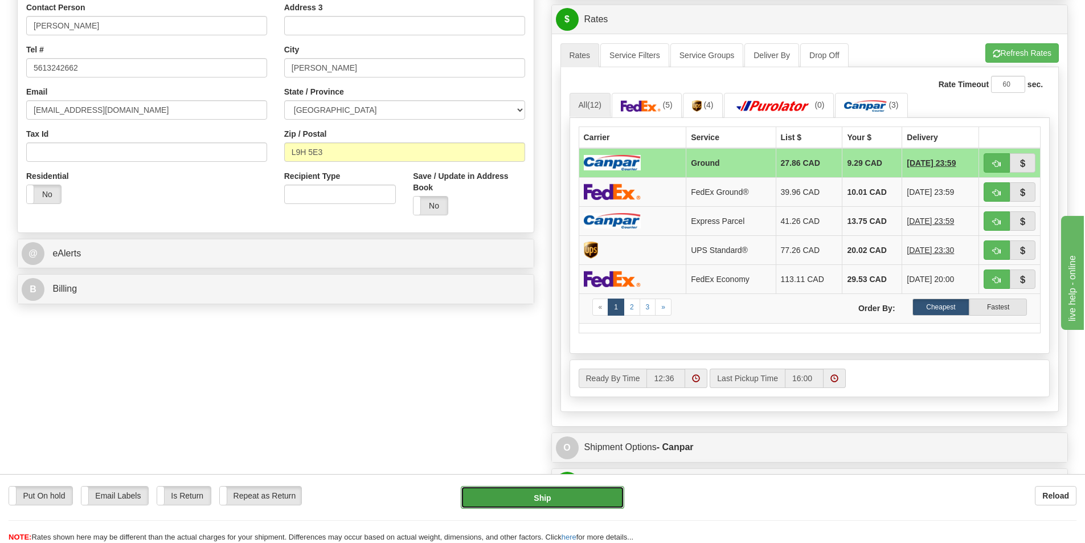
click at [573, 499] on button "Ship" at bounding box center [543, 497] width 164 height 23
type input "1"
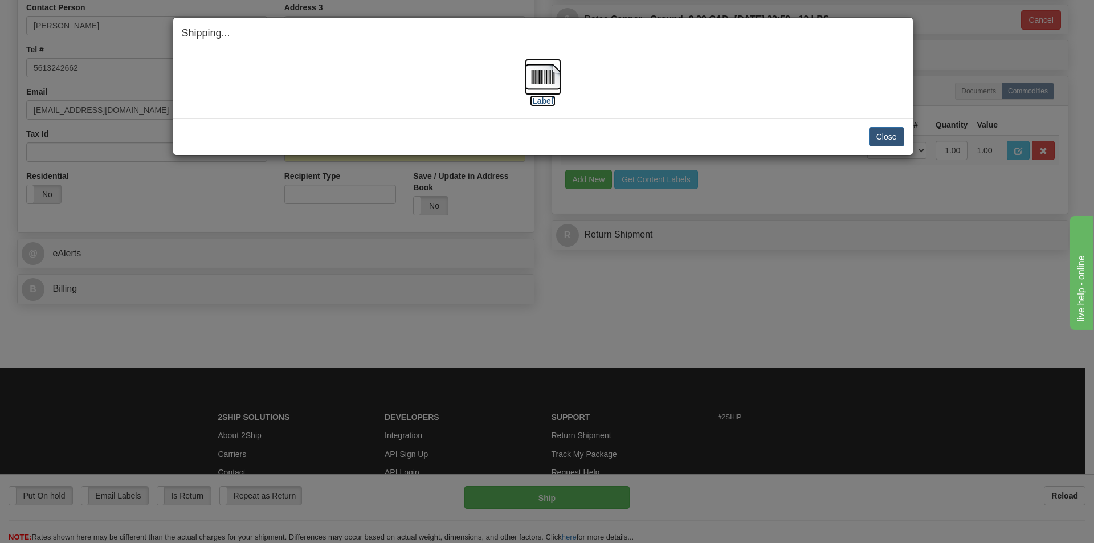
click at [538, 77] on img at bounding box center [543, 77] width 36 height 36
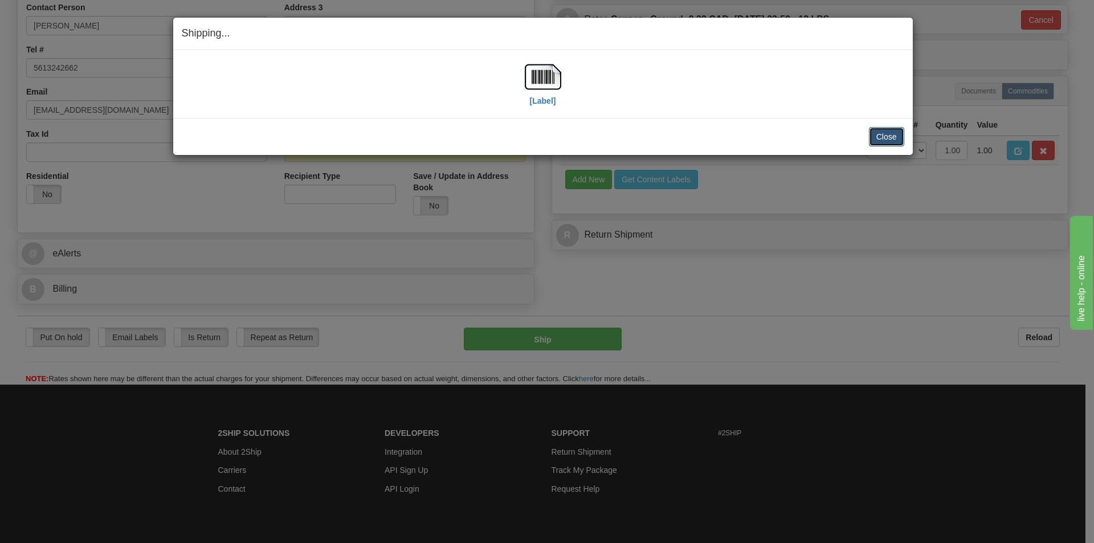
click at [903, 141] on button "Close" at bounding box center [886, 136] width 35 height 19
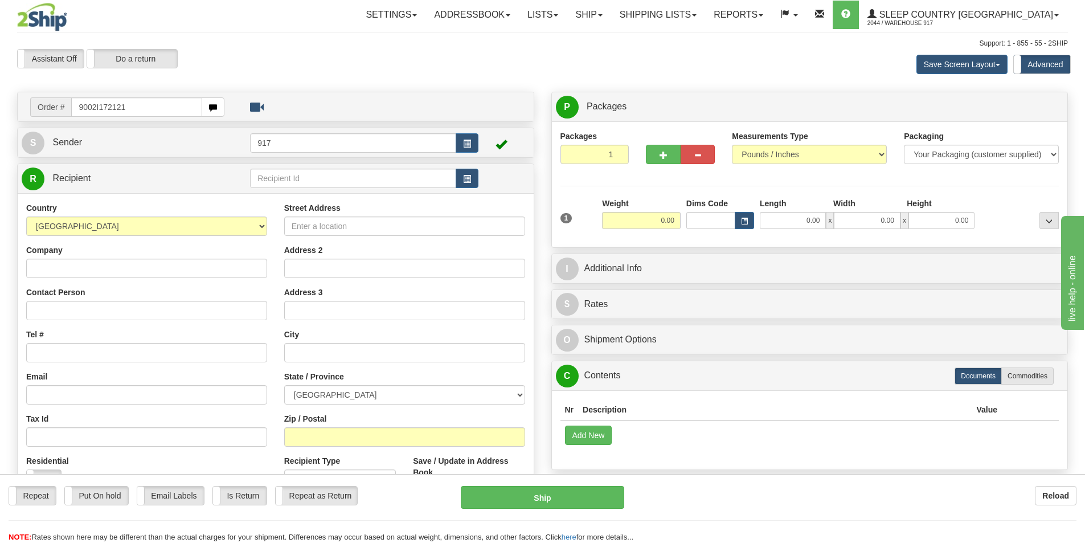
type input "9002I172121"
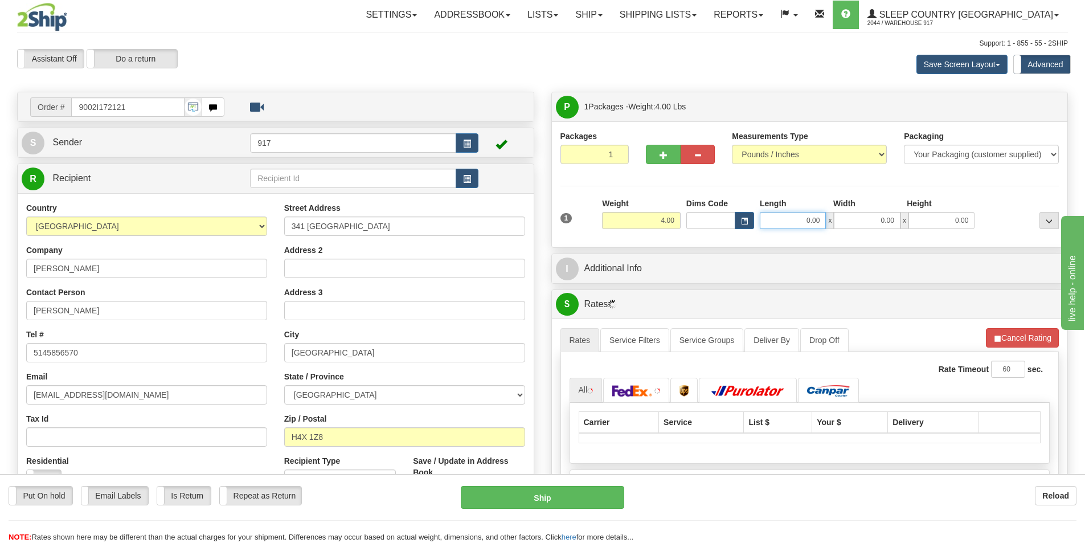
click at [796, 228] on input "0.00" at bounding box center [793, 220] width 66 height 17
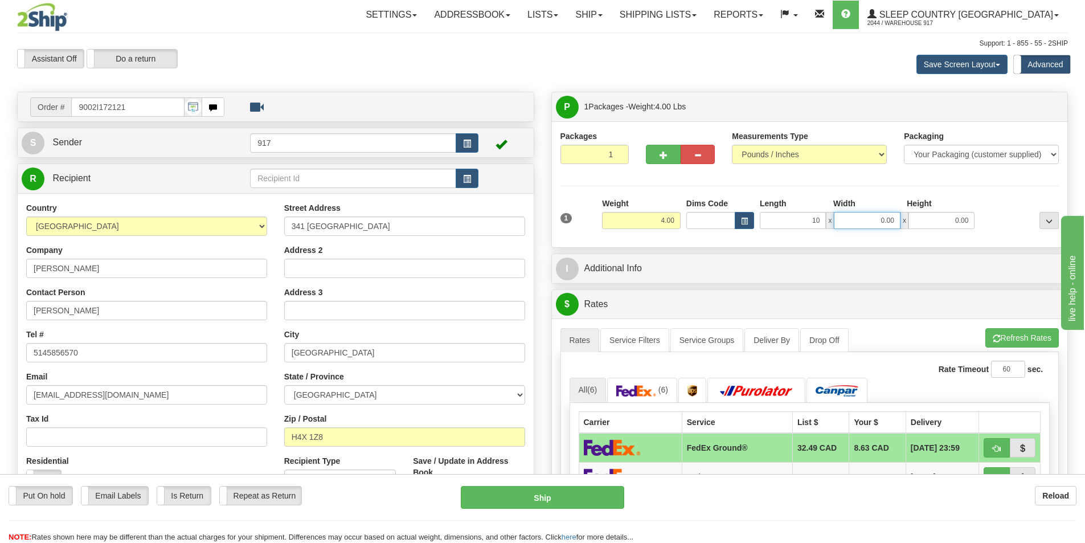
type input "10.00"
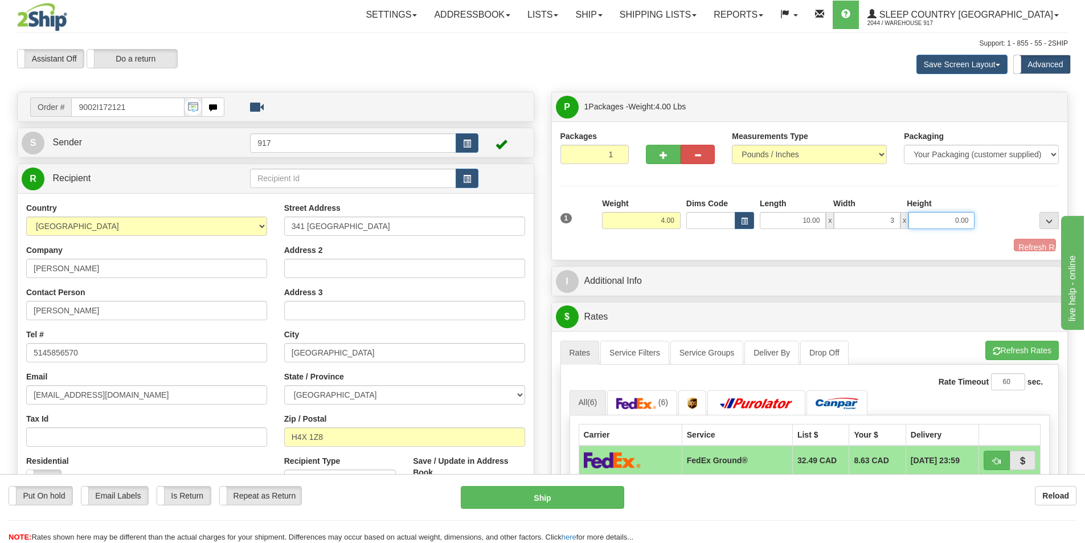
type input "3.00"
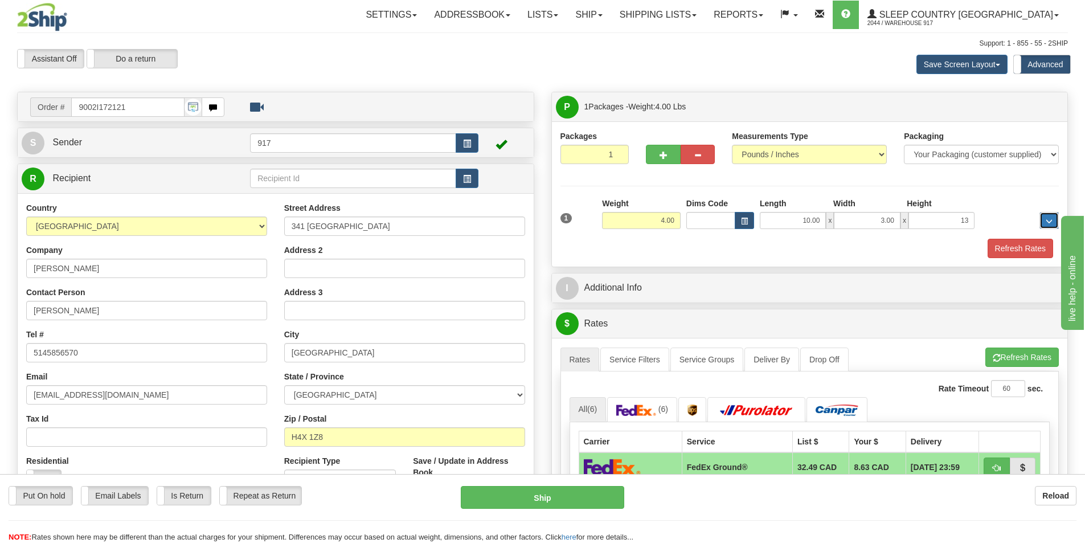
type input "13.00"
click at [1027, 259] on div "Packages 1 1 Measurements Type" at bounding box center [810, 193] width 516 height 145
click at [995, 252] on button "Refresh Rates" at bounding box center [1021, 248] width 66 height 19
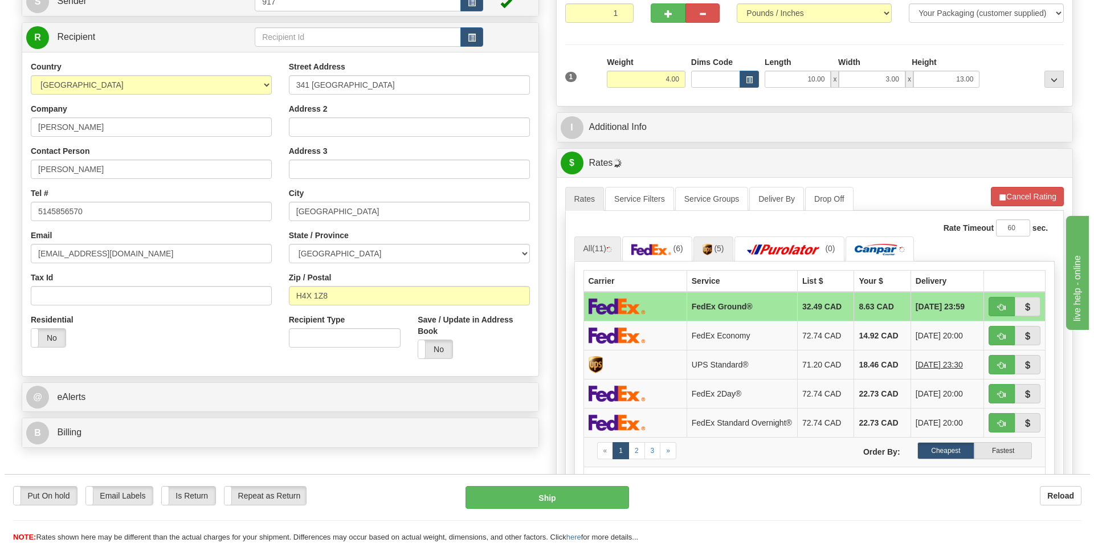
scroll to position [171, 0]
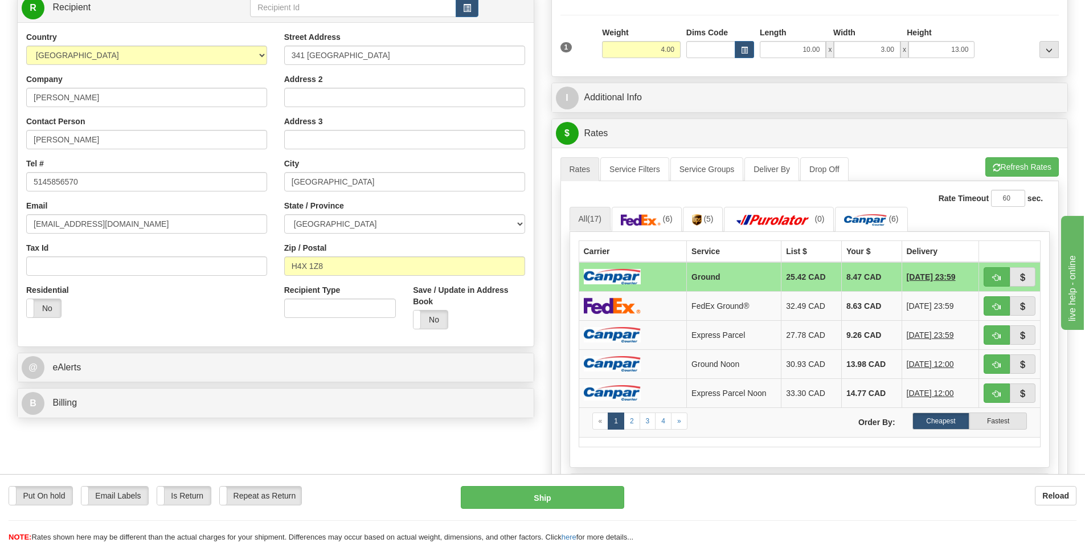
click at [720, 280] on td "Ground" at bounding box center [734, 277] width 95 height 30
click at [562, 503] on button "Ship" at bounding box center [543, 497] width 164 height 23
type input "1"
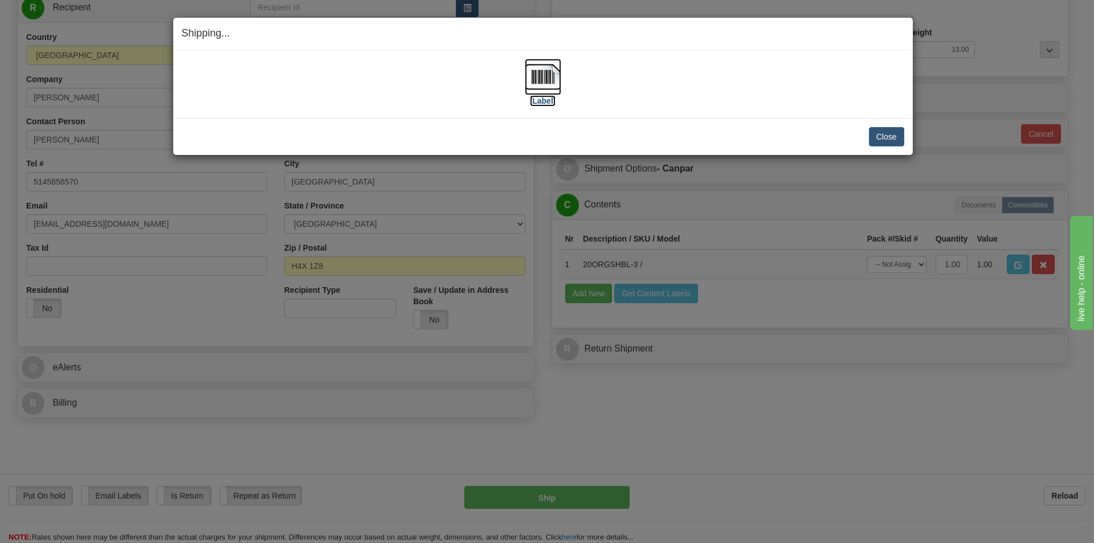
click at [543, 85] on img at bounding box center [543, 77] width 36 height 36
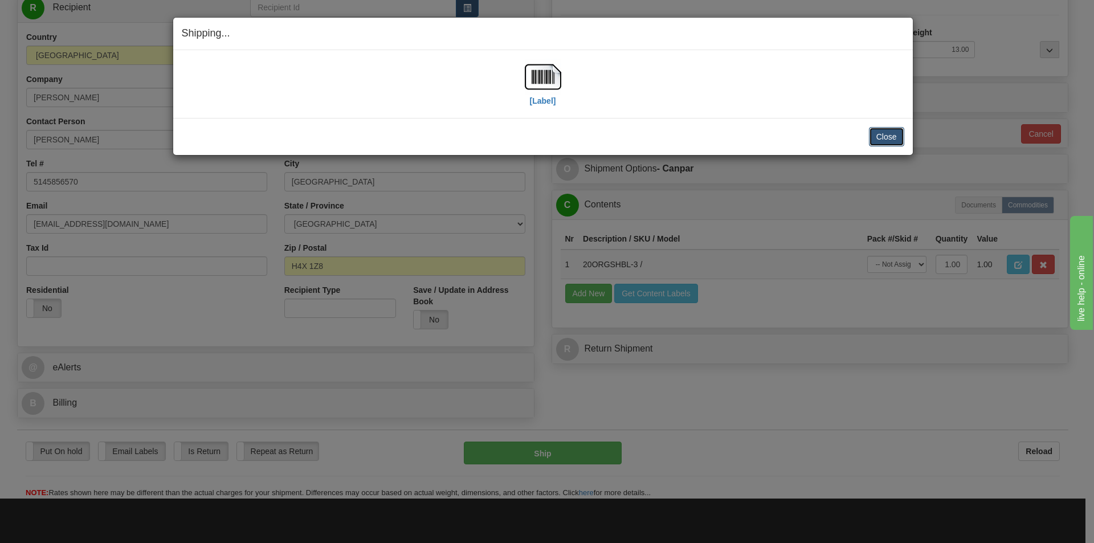
click at [881, 140] on button "Close" at bounding box center [886, 136] width 35 height 19
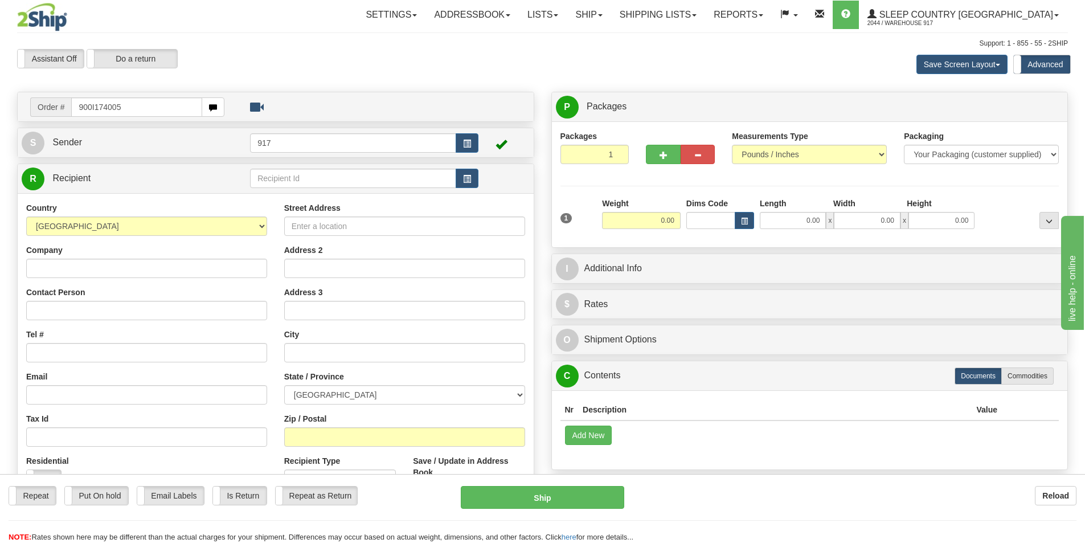
type input "900I174005"
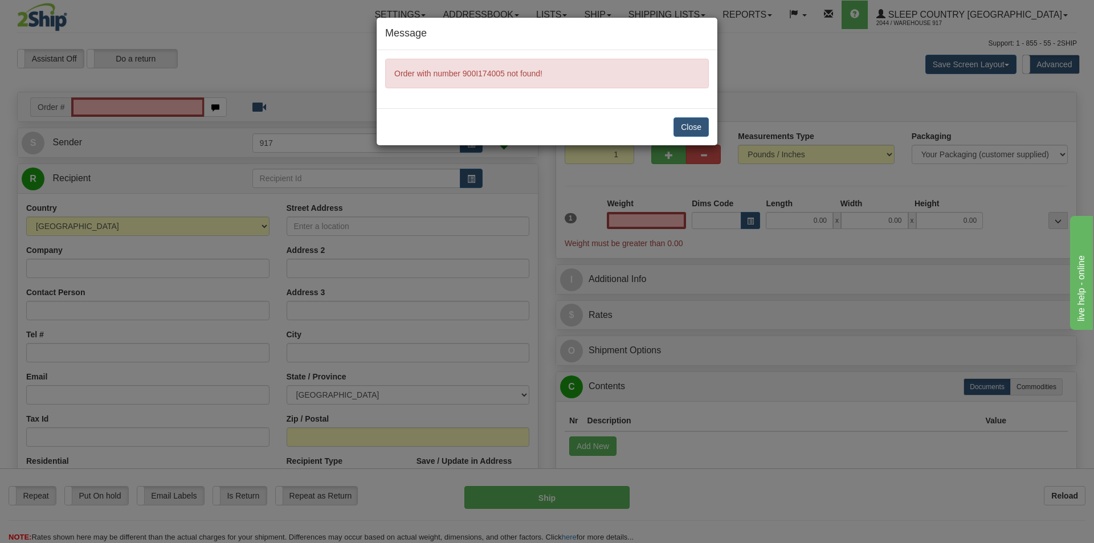
type input "0.00"
click at [686, 129] on button "Close" at bounding box center [690, 126] width 35 height 19
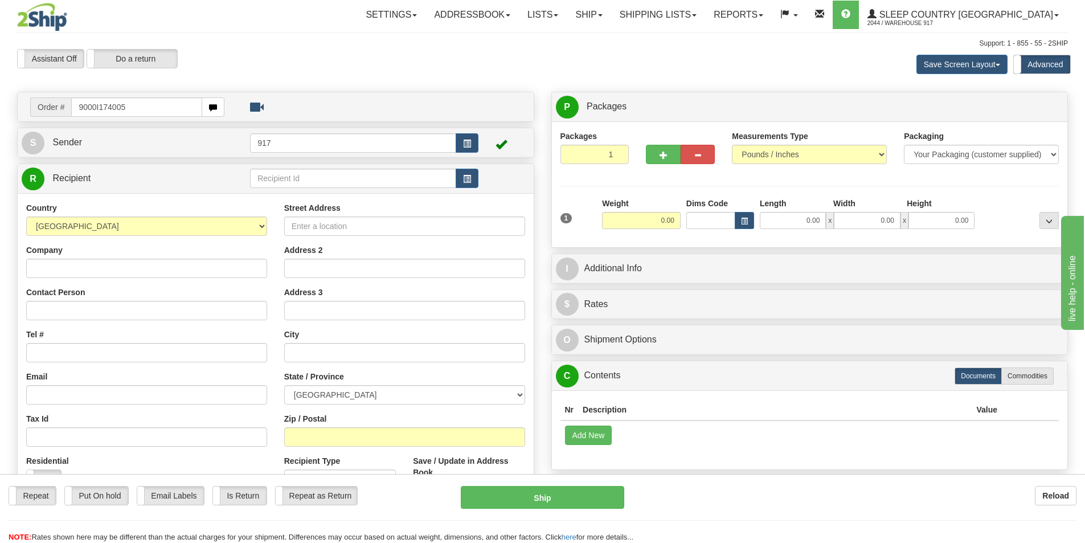
type input "9000I174005"
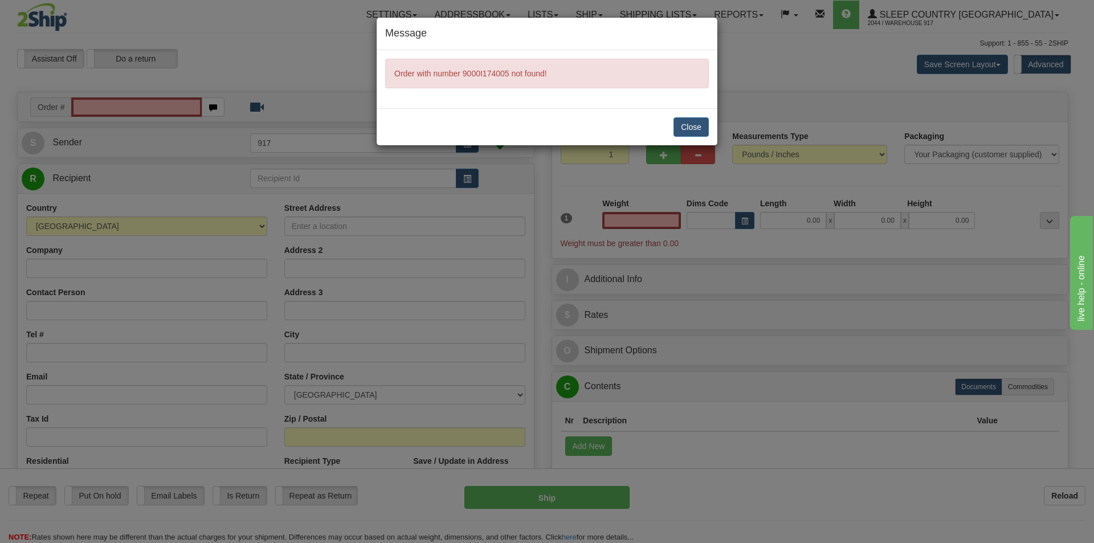
type input "0.00"
click at [685, 132] on button "Close" at bounding box center [690, 126] width 35 height 19
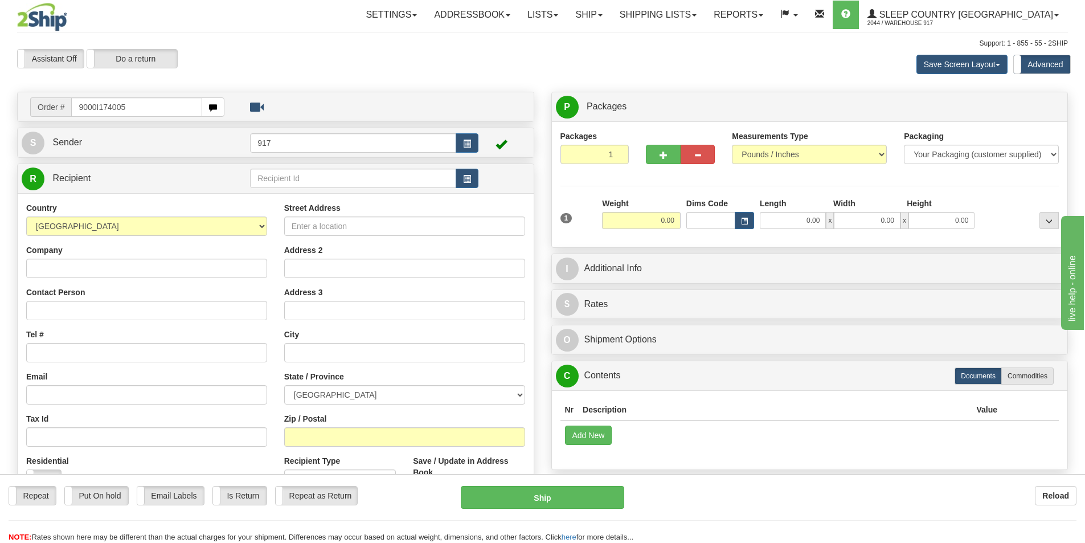
type input "9000I174005"
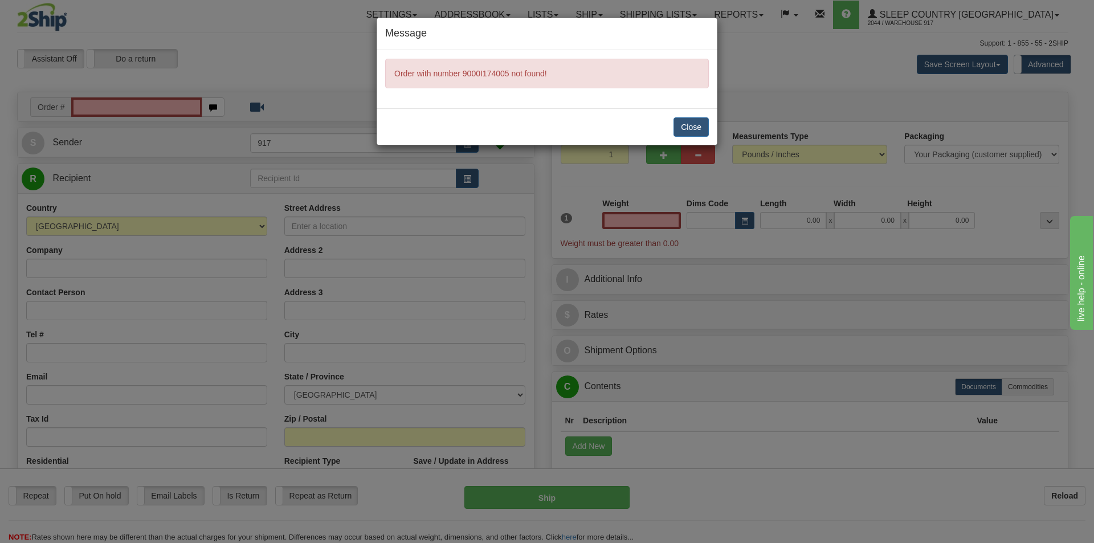
type input "0.00"
click at [704, 132] on button "Close" at bounding box center [690, 126] width 35 height 19
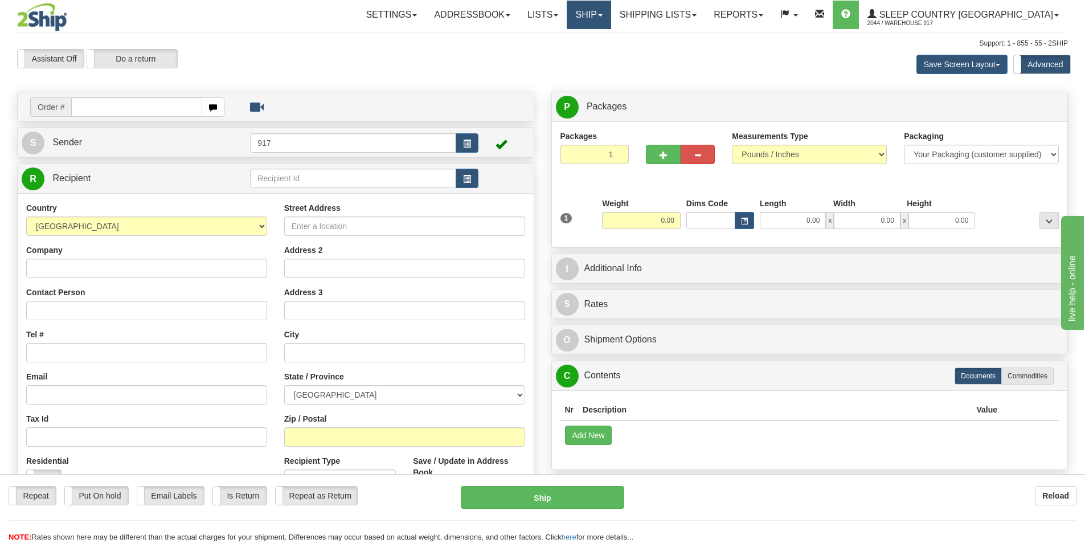
click at [611, 13] on link "Ship" at bounding box center [589, 15] width 44 height 28
click at [611, 50] on link "OnHold / Order Queue" at bounding box center [559, 54] width 103 height 15
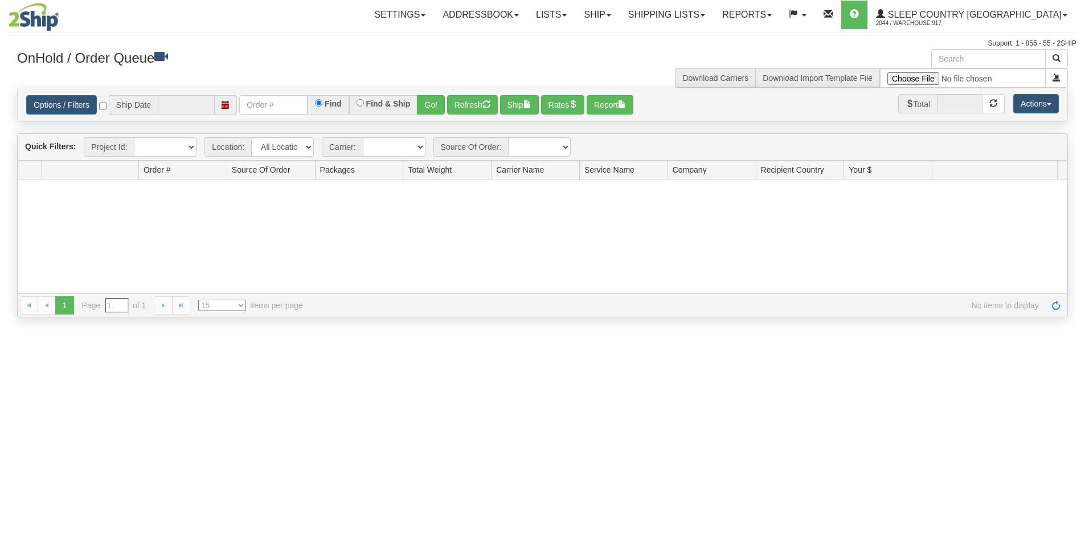
type input "[DATE]"
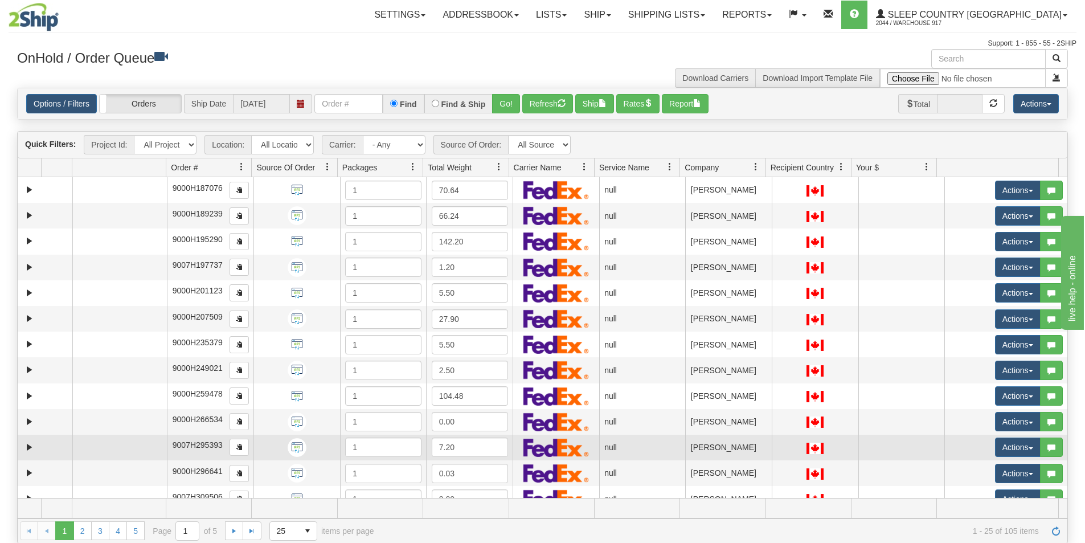
scroll to position [285, 0]
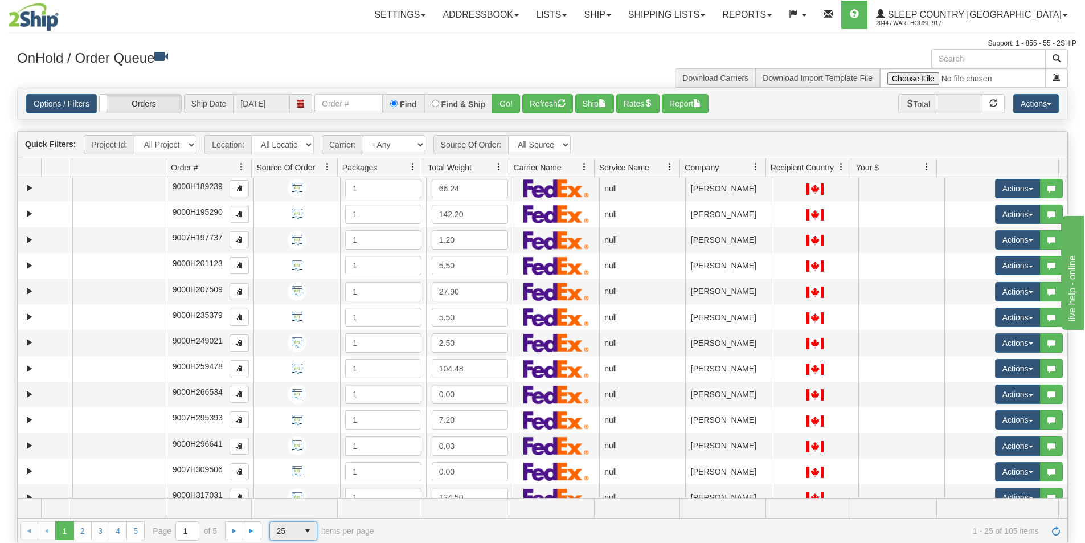
click at [292, 538] on span "25" at bounding box center [284, 531] width 28 height 18
click at [297, 518] on li "100" at bounding box center [293, 513] width 47 height 16
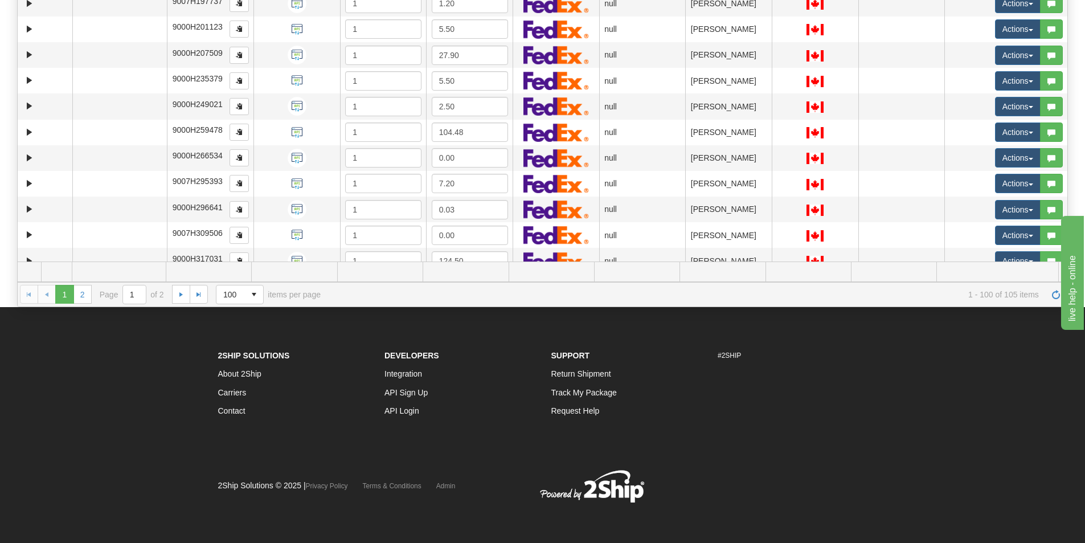
scroll to position [2357, 0]
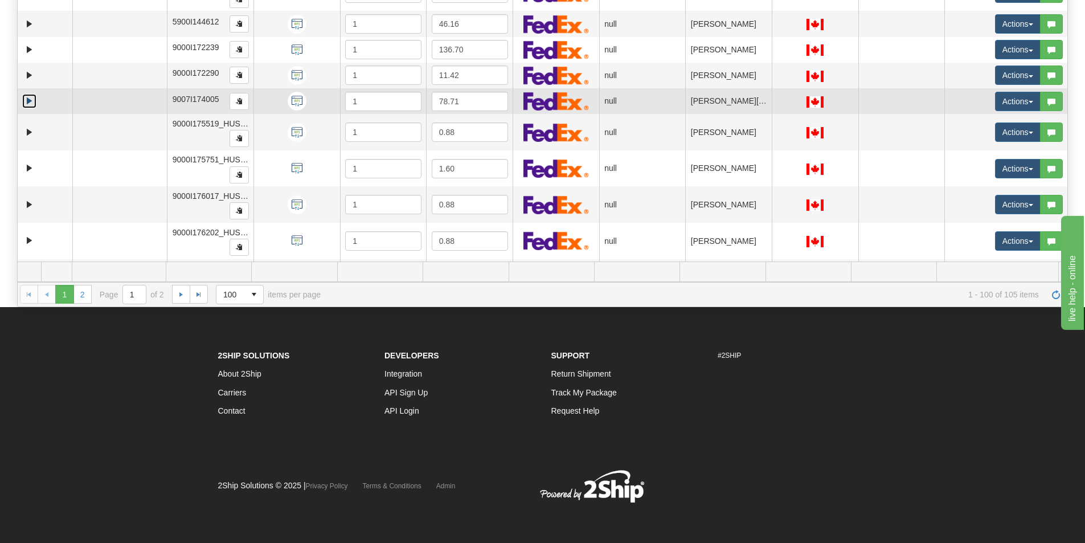
click at [30, 101] on link "Expand" at bounding box center [29, 101] width 14 height 14
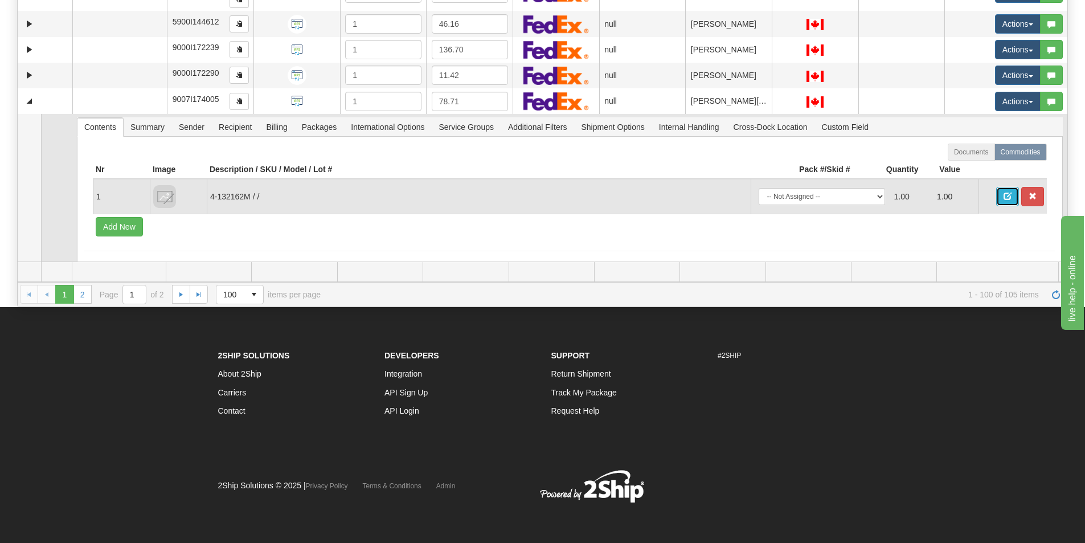
click at [997, 197] on button "button" at bounding box center [1008, 196] width 23 height 19
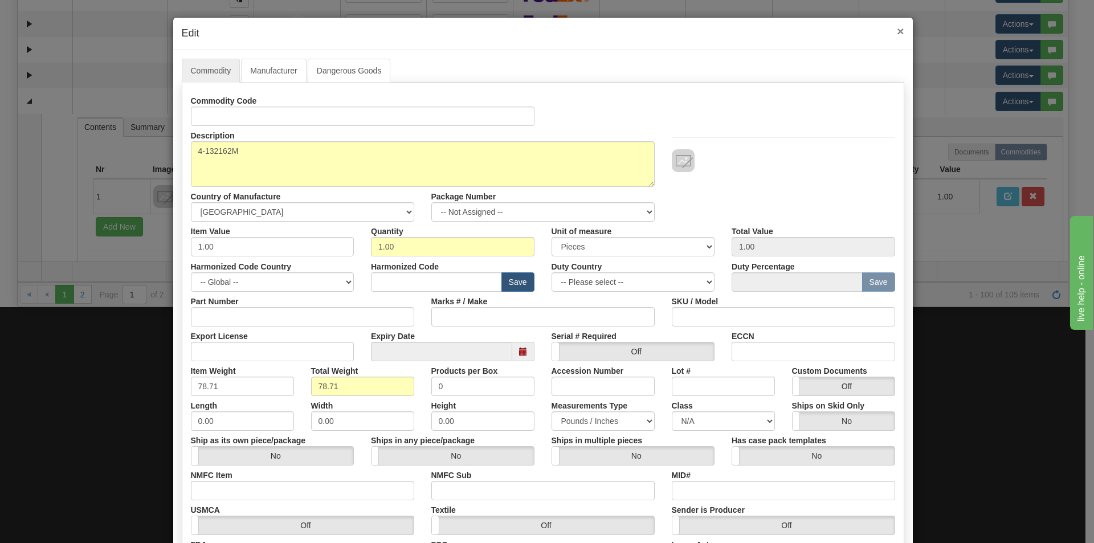
click at [898, 29] on span "×" at bounding box center [900, 31] width 7 height 13
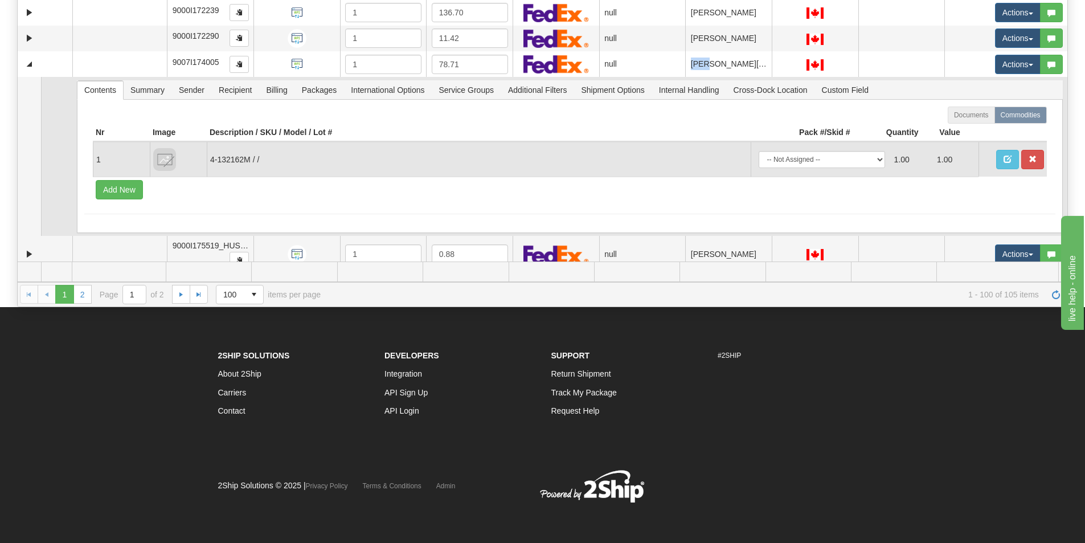
scroll to position [2414, 0]
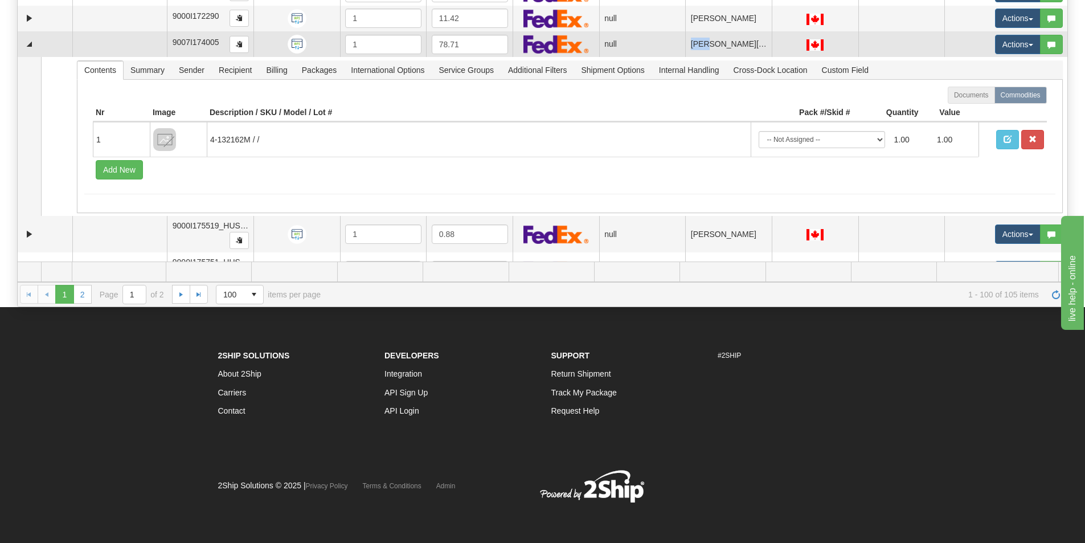
click at [45, 48] on td at bounding box center [45, 44] width 55 height 26
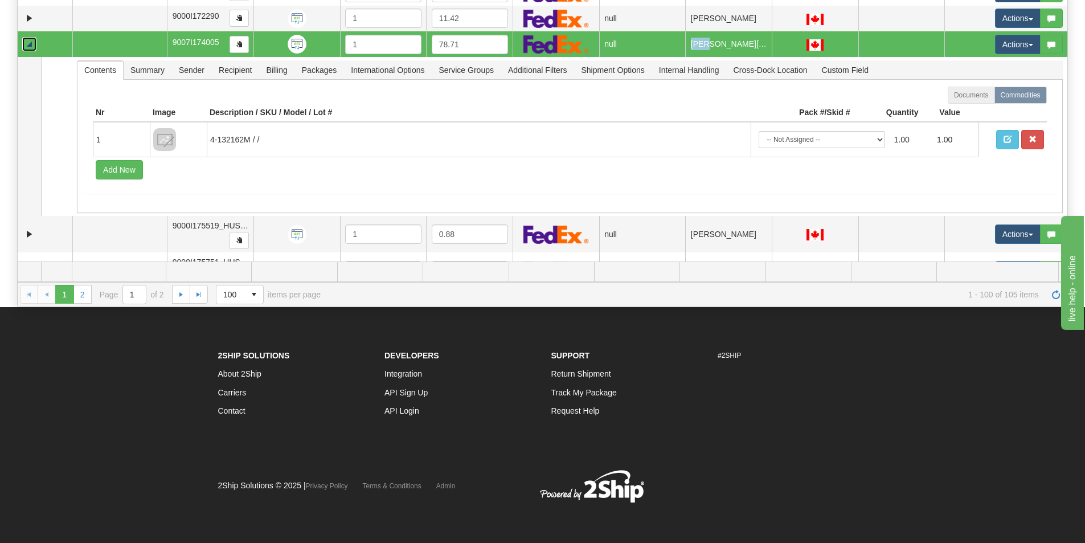
click at [26, 45] on link "Collapse" at bounding box center [29, 44] width 14 height 14
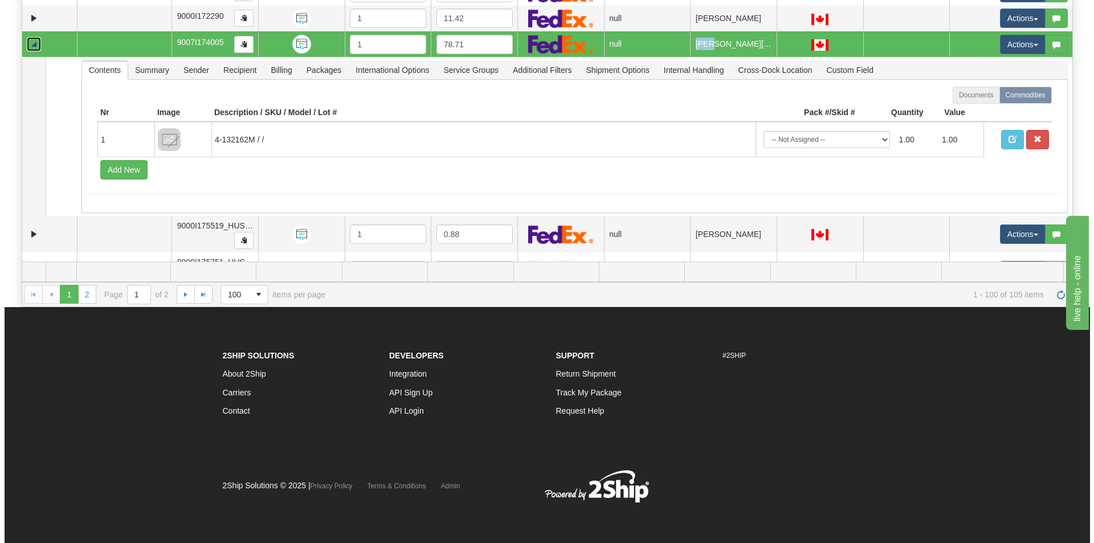
scroll to position [2380, 0]
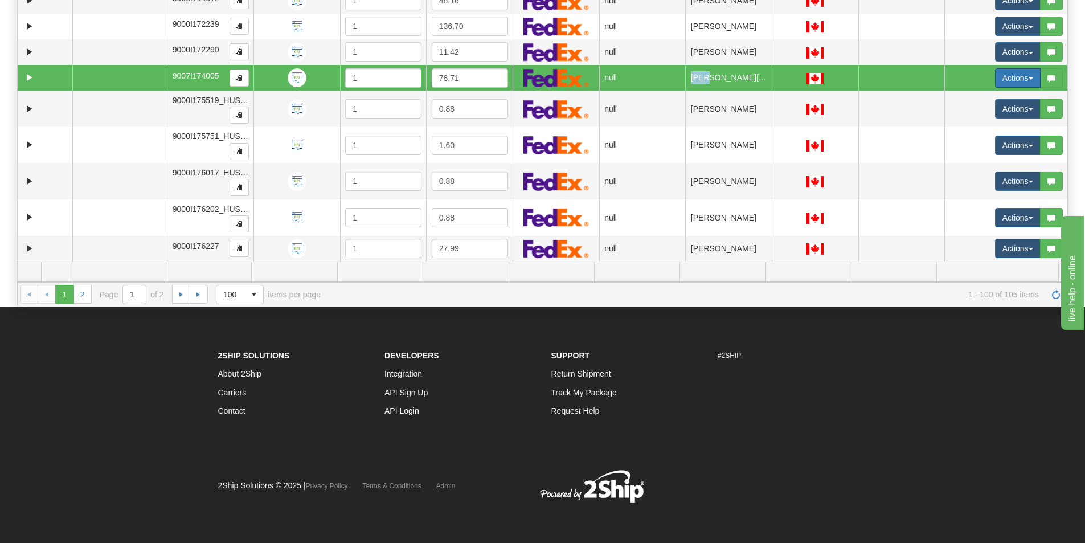
click at [997, 83] on button "Actions" at bounding box center [1018, 77] width 46 height 19
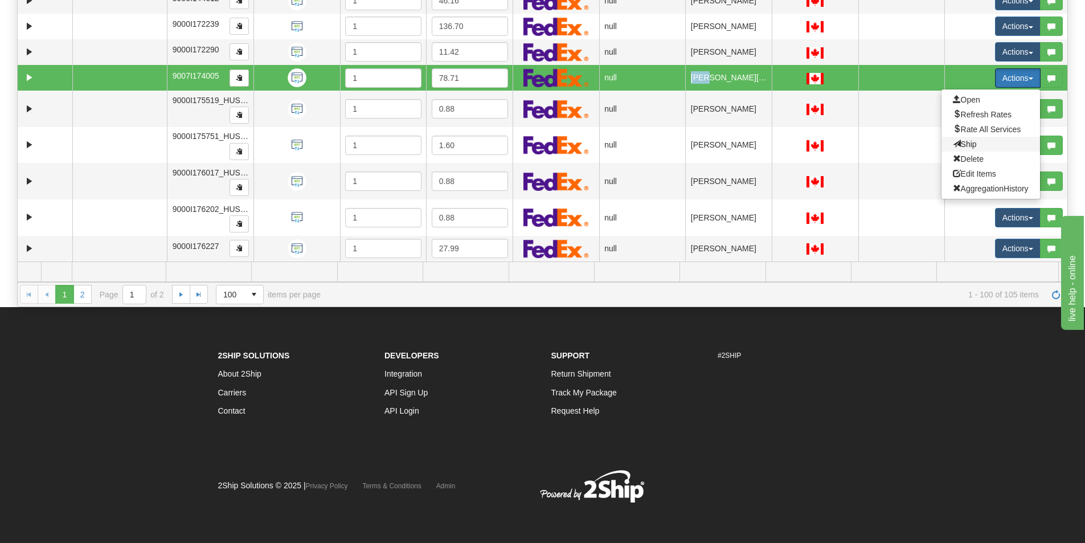
click at [960, 144] on span "Ship" at bounding box center [965, 144] width 24 height 9
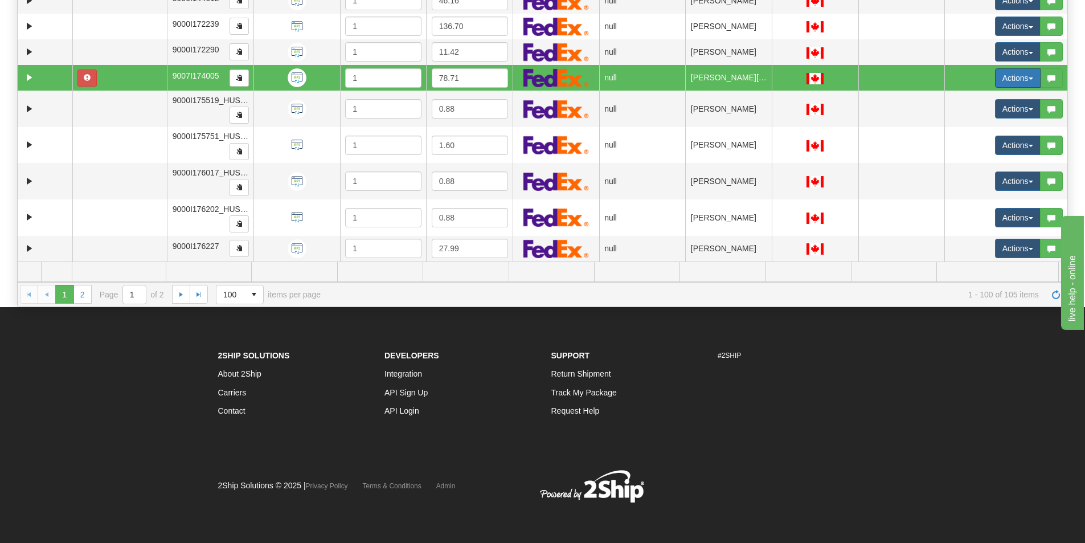
click at [999, 79] on button "Actions" at bounding box center [1018, 77] width 46 height 19
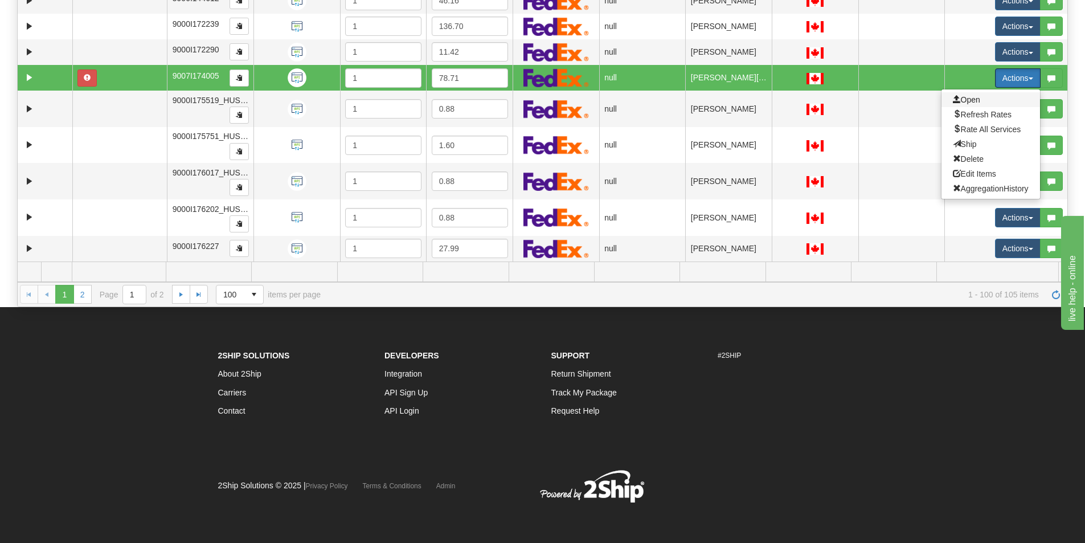
click at [971, 96] on span "Open" at bounding box center [966, 99] width 27 height 9
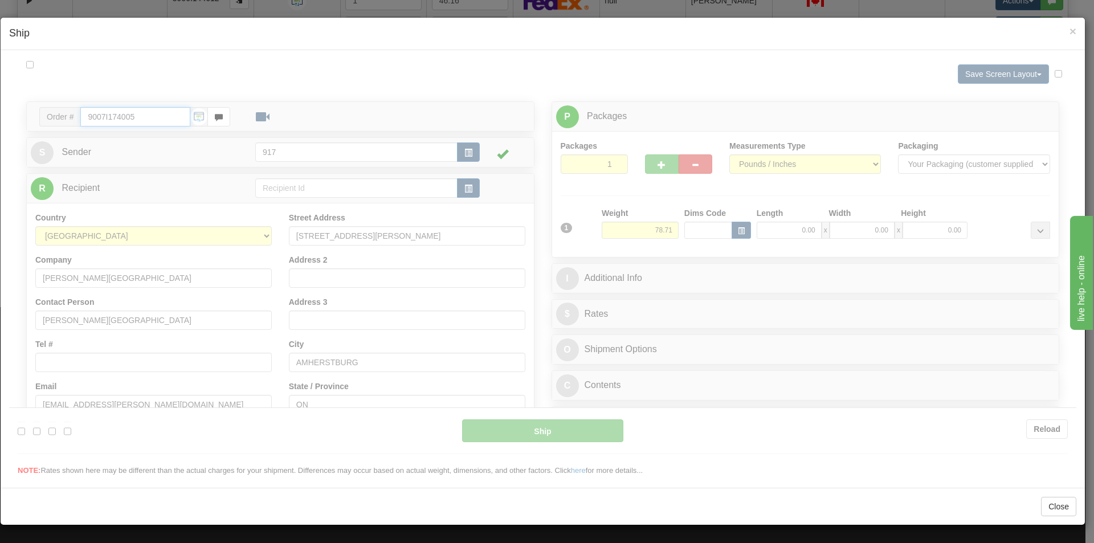
type input "12:39"
type input "16:00"
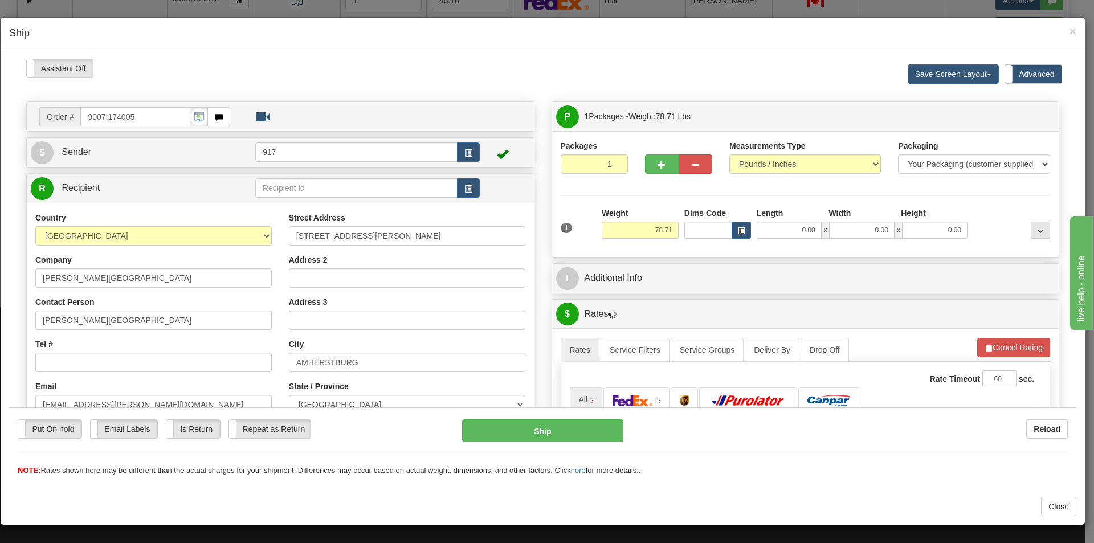
click at [774, 220] on div "Length" at bounding box center [790, 214] width 72 height 14
click at [776, 234] on input "0.00" at bounding box center [789, 229] width 65 height 17
type input "21.00"
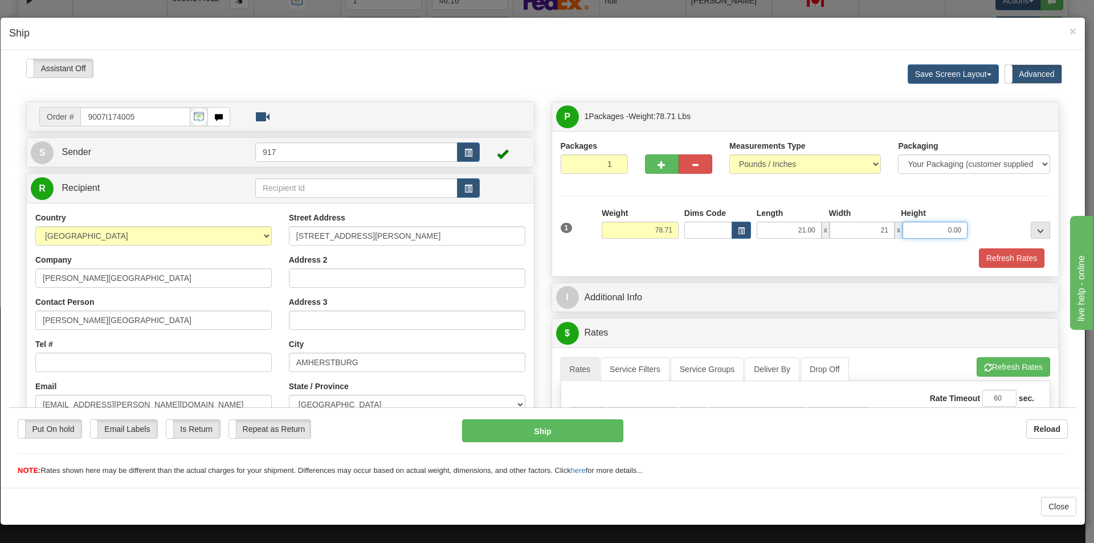
type input "21.00"
type input "4.00"
drag, startPoint x: 925, startPoint y: 226, endPoint x: 1081, endPoint y: 245, distance: 157.2
click at [1076, 245] on html "Please wait... Attention! Ok Add to Bidding... Preview Custom Documents Preview…" at bounding box center [542, 267] width 1067 height 418
type input "42.00"
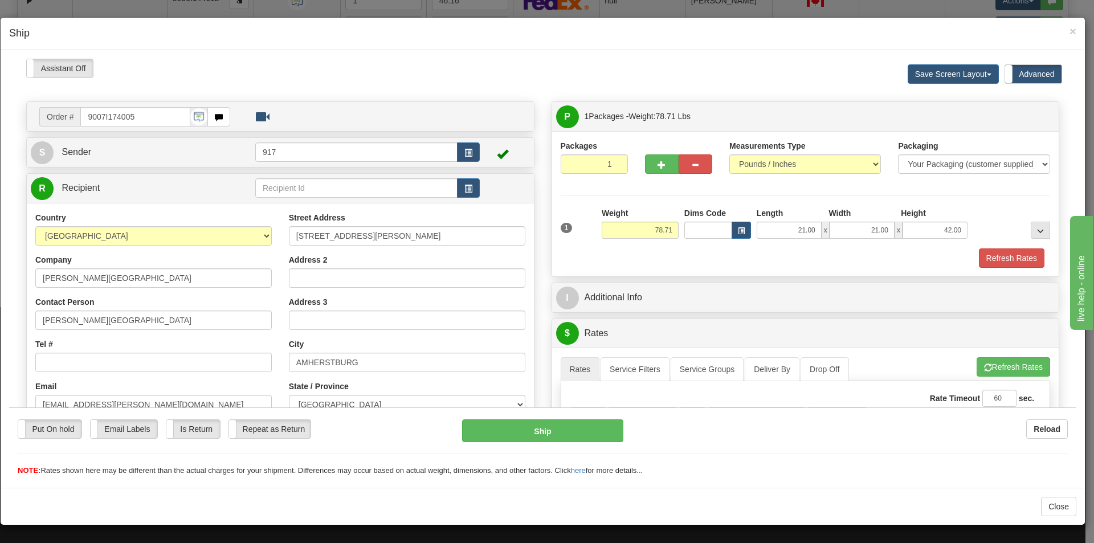
click at [977, 270] on div "Packages 1 1 Measurements Type" at bounding box center [805, 202] width 507 height 145
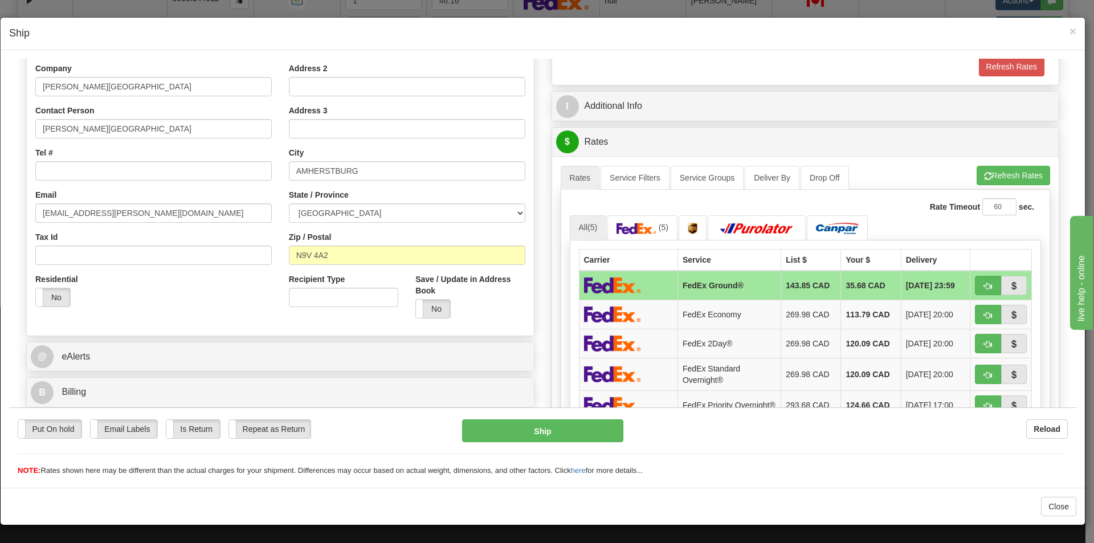
scroll to position [171, 0]
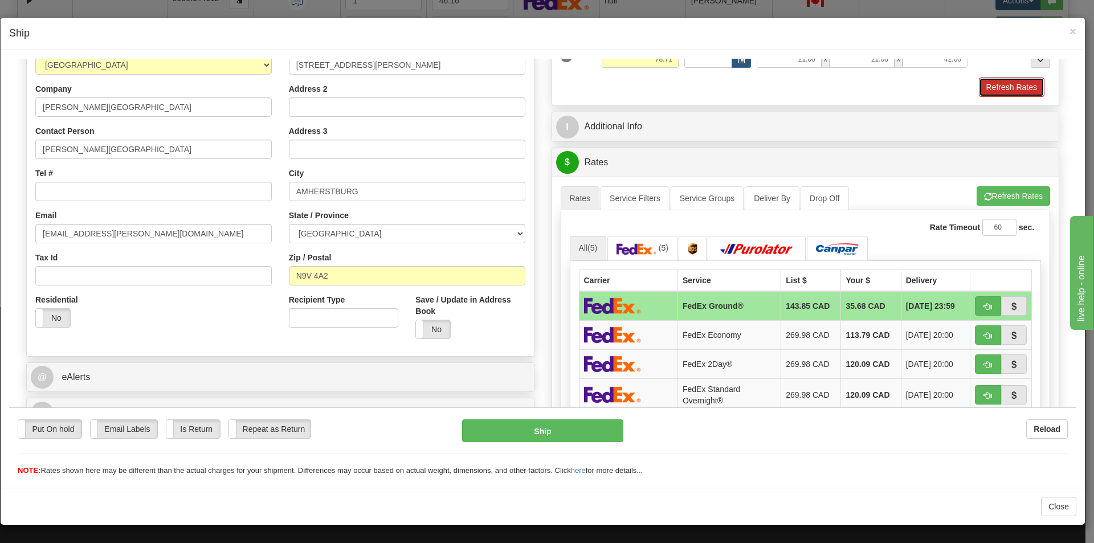
click at [998, 82] on button "Refresh Rates" at bounding box center [1012, 86] width 66 height 19
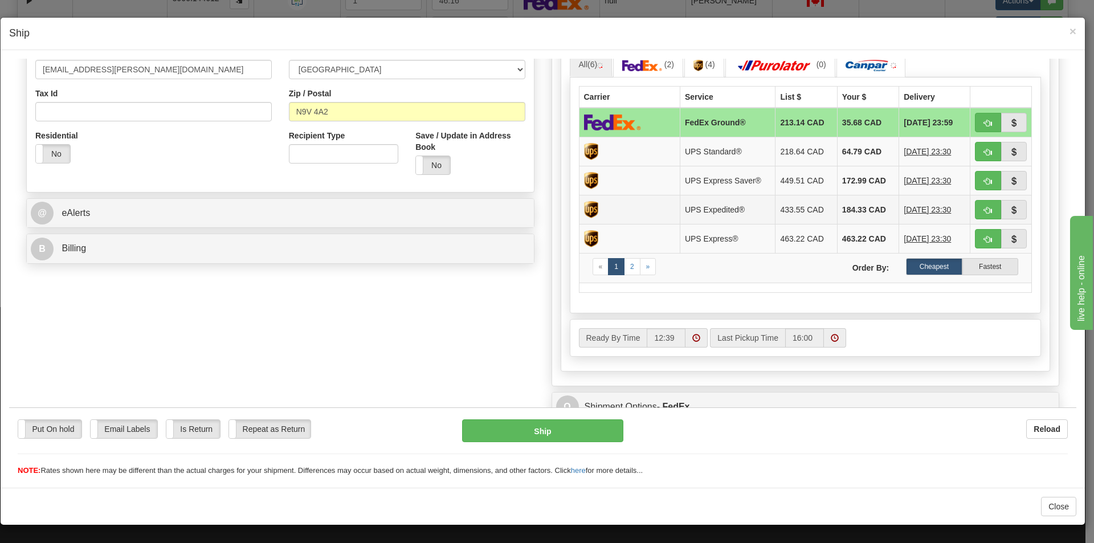
scroll to position [342, 0]
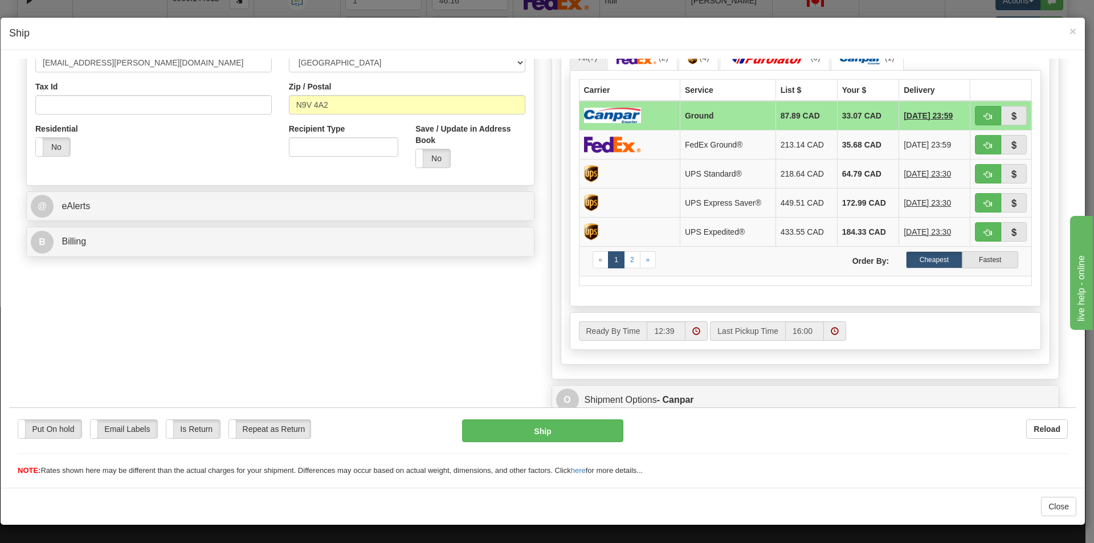
click at [665, 113] on td at bounding box center [629, 115] width 101 height 30
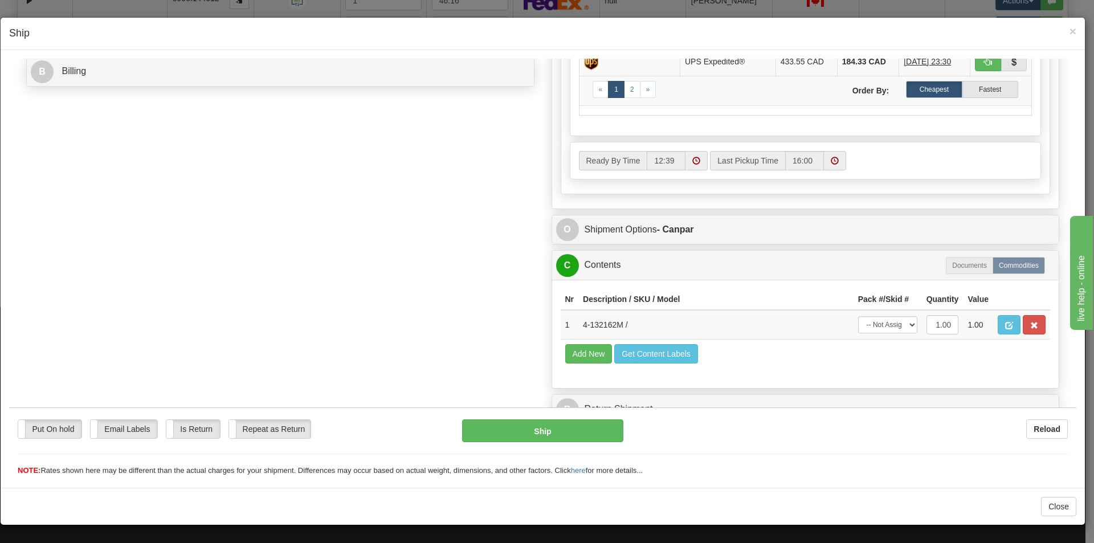
scroll to position [513, 0]
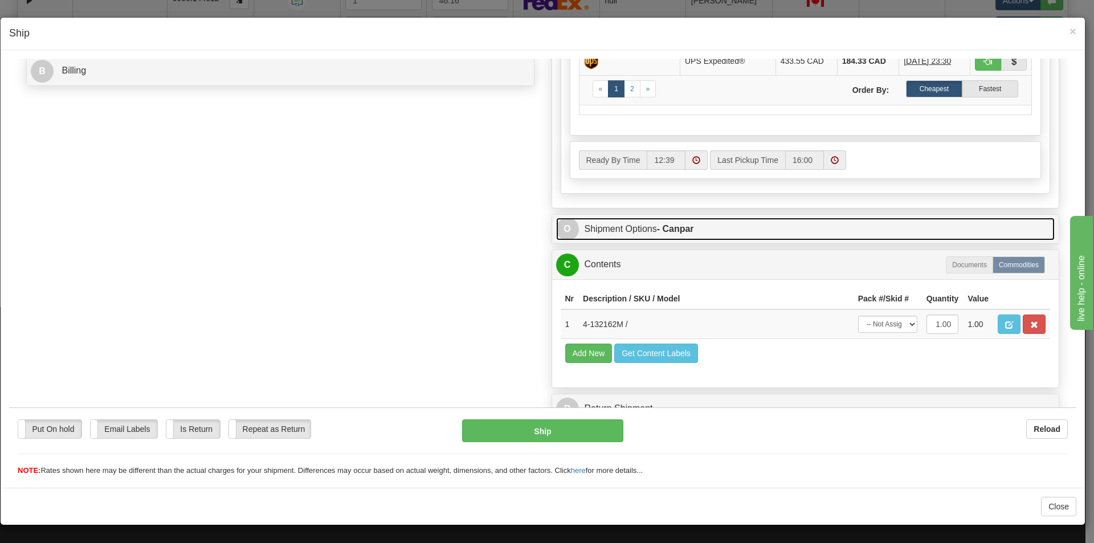
click at [654, 219] on link "O Shipment Options - Canpar" at bounding box center [805, 228] width 499 height 23
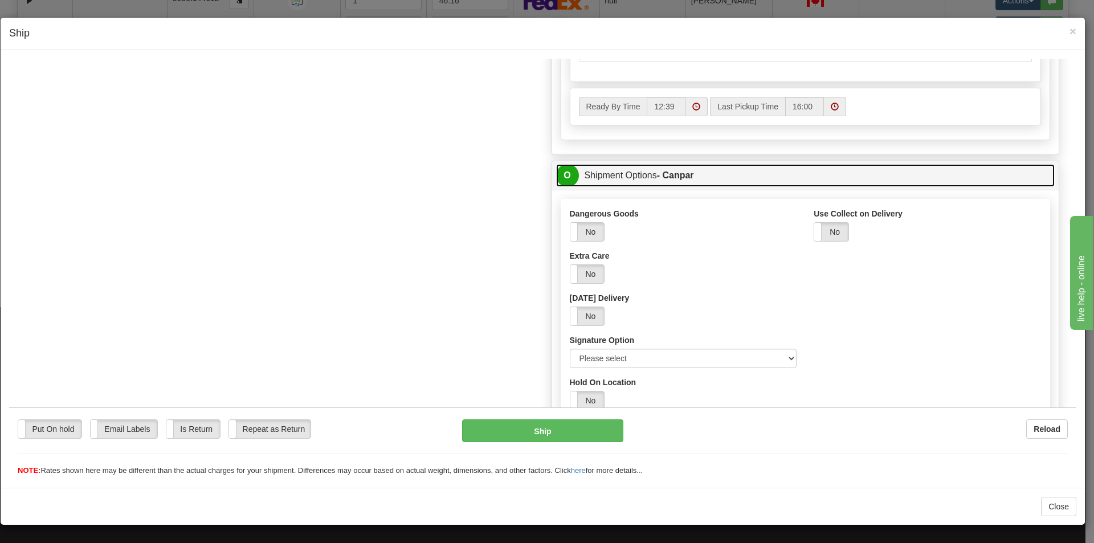
scroll to position [570, 0]
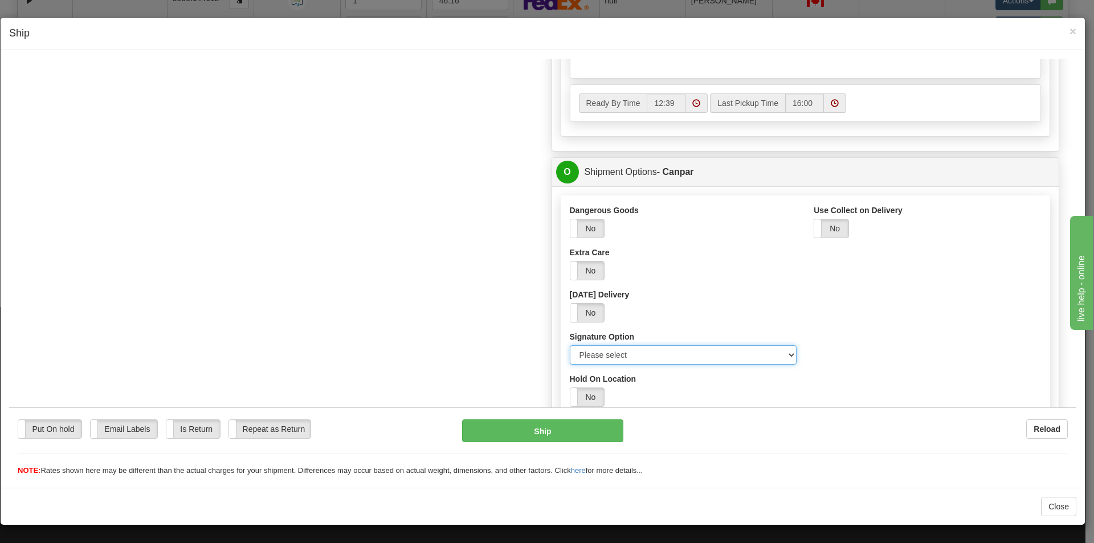
click at [672, 356] on select "Please select No Signature Required Signature Required Adult Signature" at bounding box center [683, 354] width 227 height 19
select select "2"
click at [570, 345] on select "Please select No Signature Required Signature Required Adult Signature" at bounding box center [683, 354] width 227 height 19
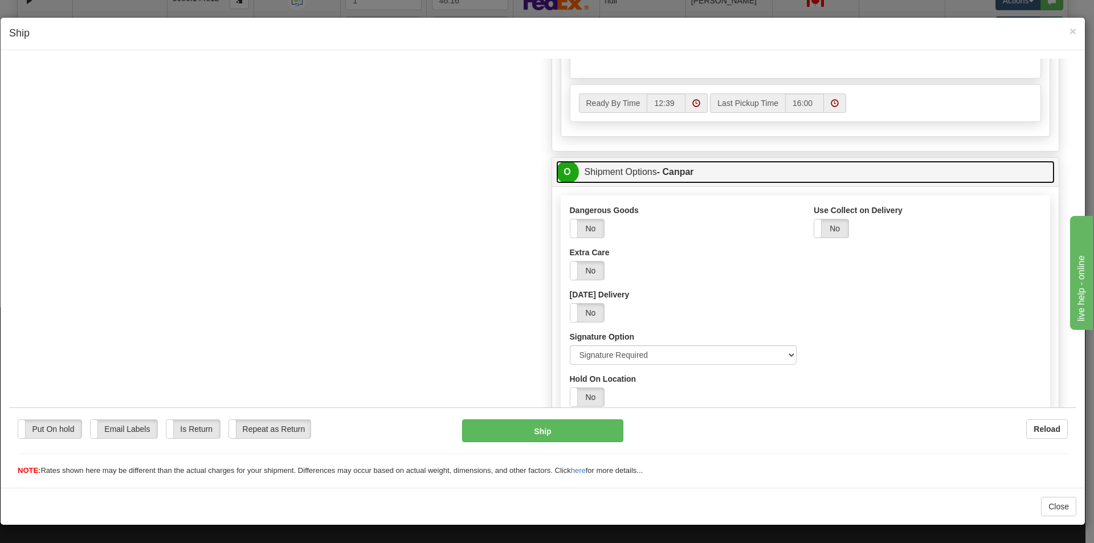
click at [653, 178] on link "O Shipment Options - Canpar" at bounding box center [805, 171] width 499 height 23
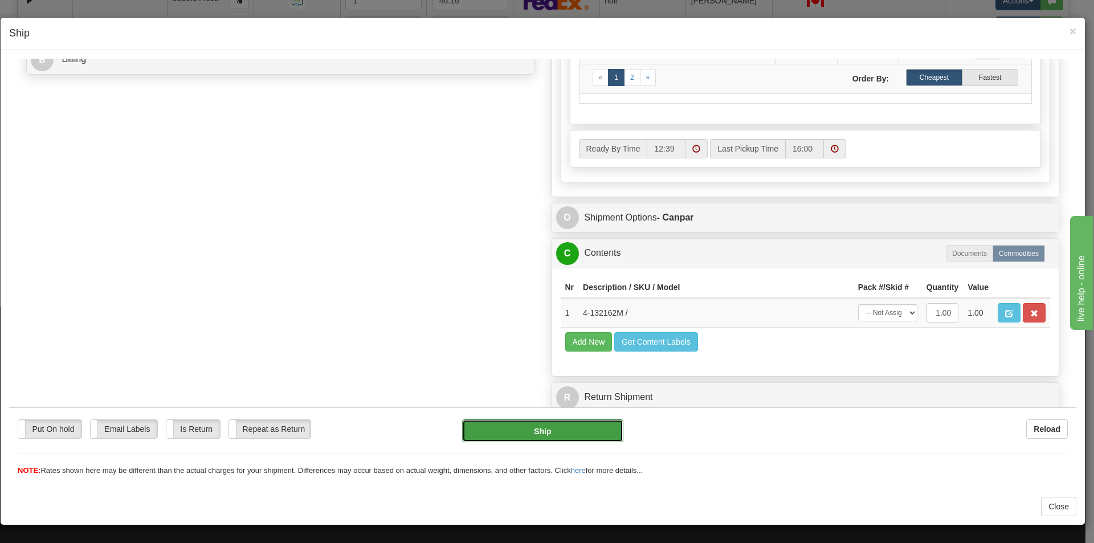
click at [570, 422] on button "Ship" at bounding box center [542, 430] width 161 height 23
type input "1"
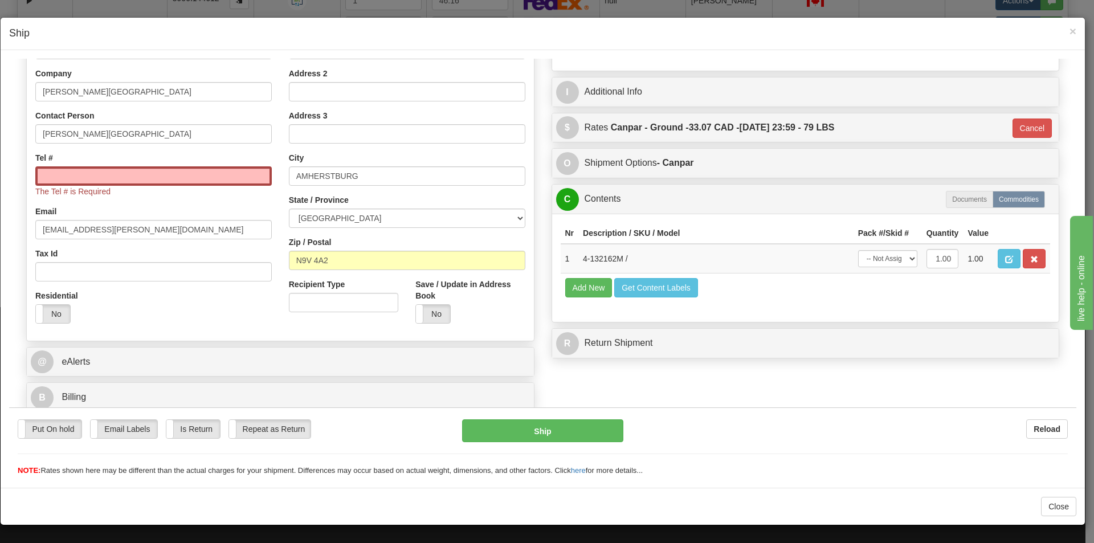
scroll to position [186, 0]
click at [155, 164] on div "Tel # The Tel # is Required" at bounding box center [153, 174] width 236 height 45
drag, startPoint x: 153, startPoint y: 172, endPoint x: 164, endPoint y: 185, distance: 17.1
click at [153, 172] on input "Tel #" at bounding box center [153, 175] width 236 height 19
type input "1234567891"
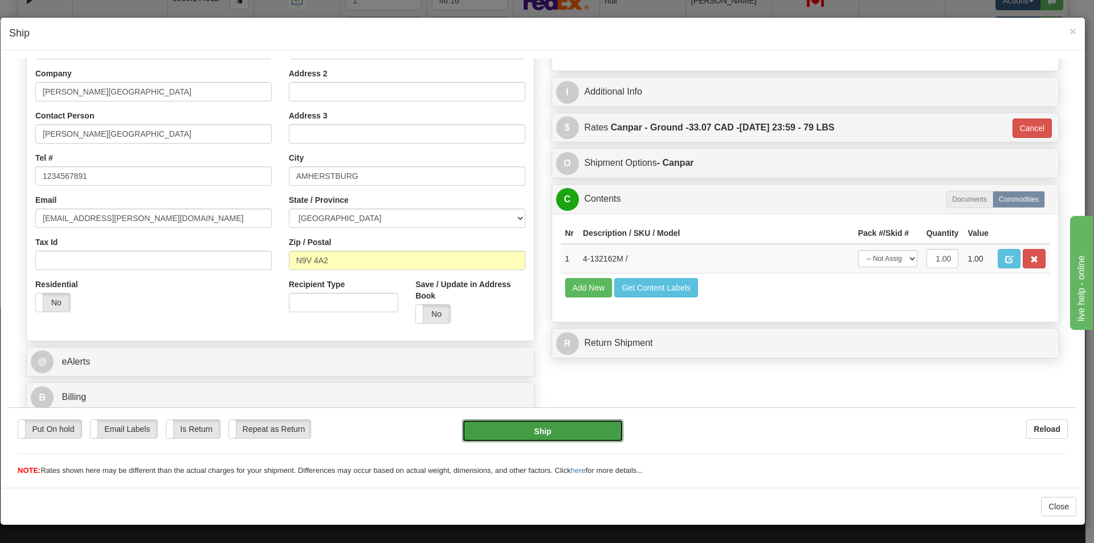
click at [523, 425] on button "Ship" at bounding box center [542, 430] width 161 height 23
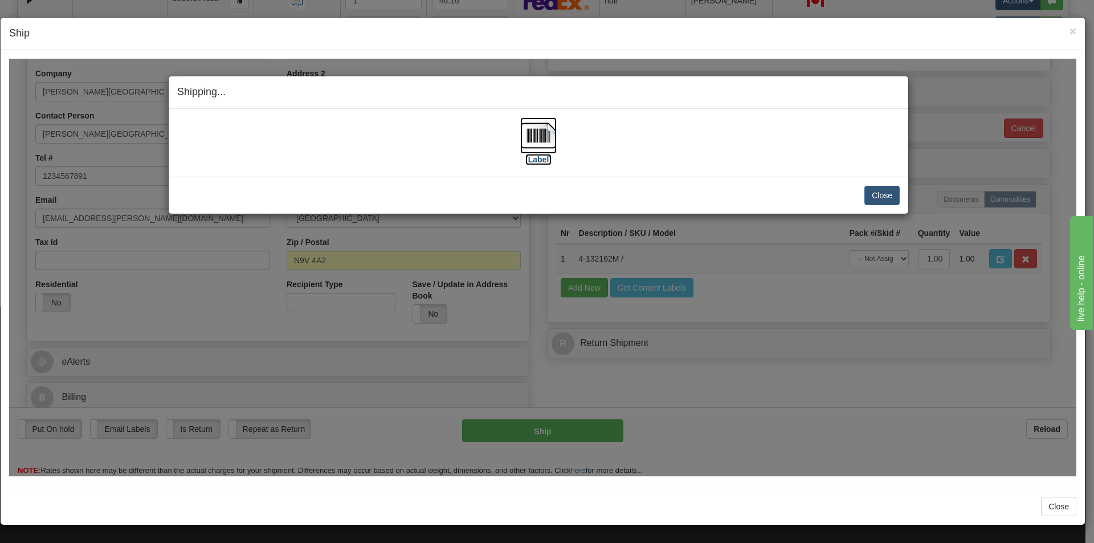
click at [549, 152] on img at bounding box center [538, 135] width 36 height 36
click at [1073, 34] on span "×" at bounding box center [1072, 31] width 7 height 13
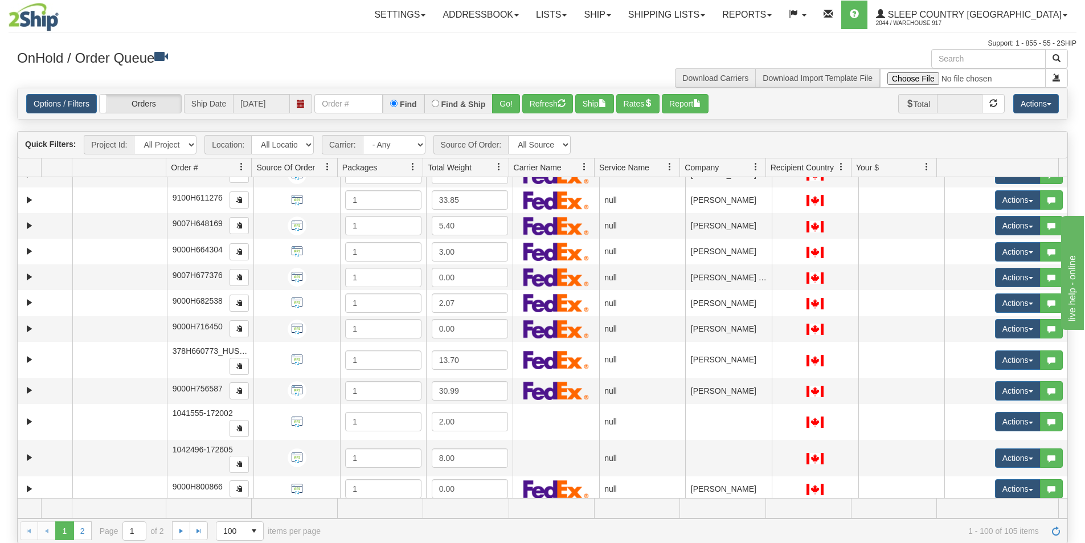
scroll to position [956, 0]
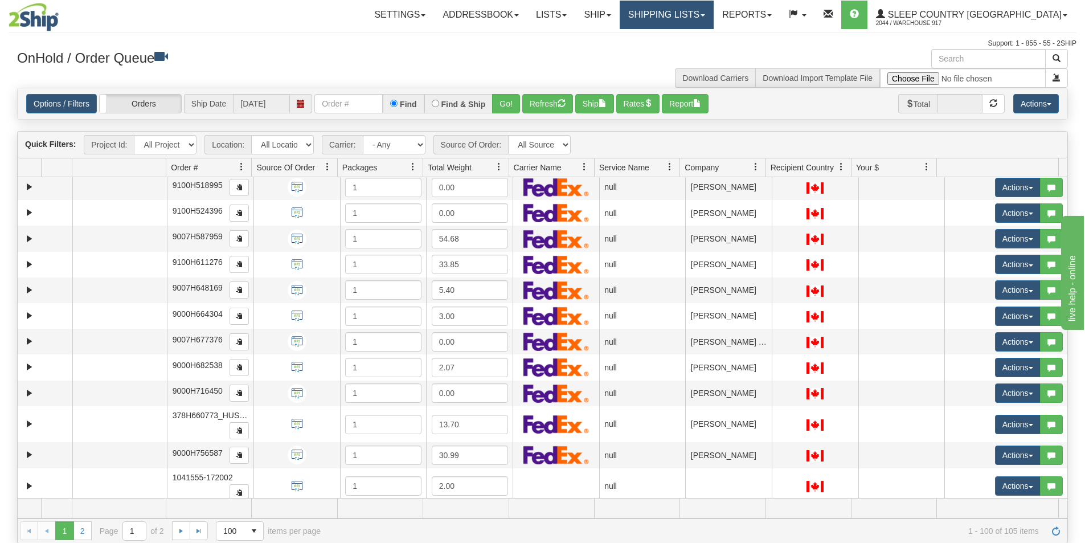
click at [706, 16] on link "Shipping lists" at bounding box center [667, 15] width 94 height 28
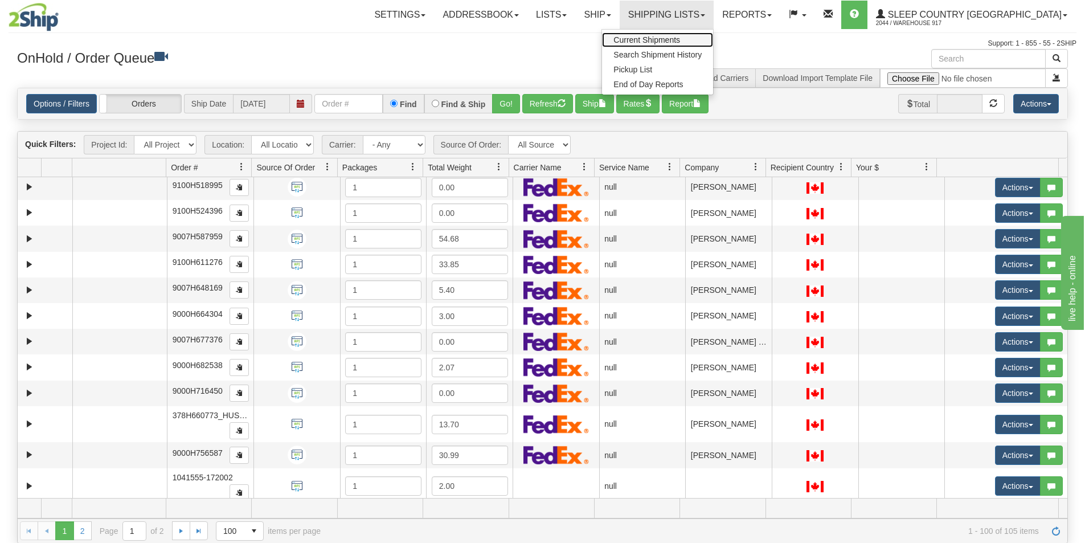
click at [695, 32] on link "Current Shipments" at bounding box center [657, 39] width 111 height 15
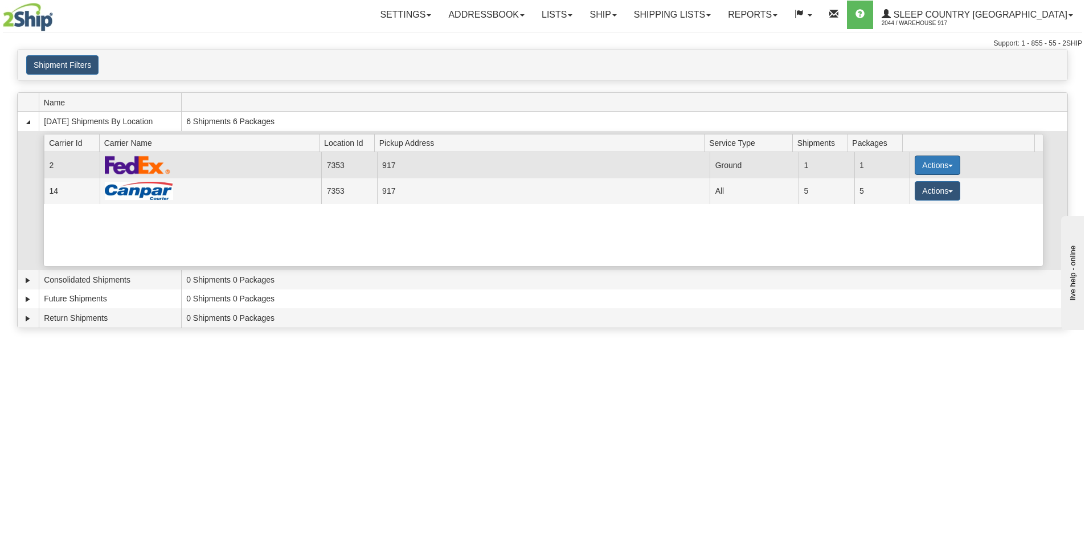
click at [929, 165] on button "Actions" at bounding box center [938, 165] width 46 height 19
click at [911, 197] on link "Close" at bounding box center [914, 201] width 91 height 15
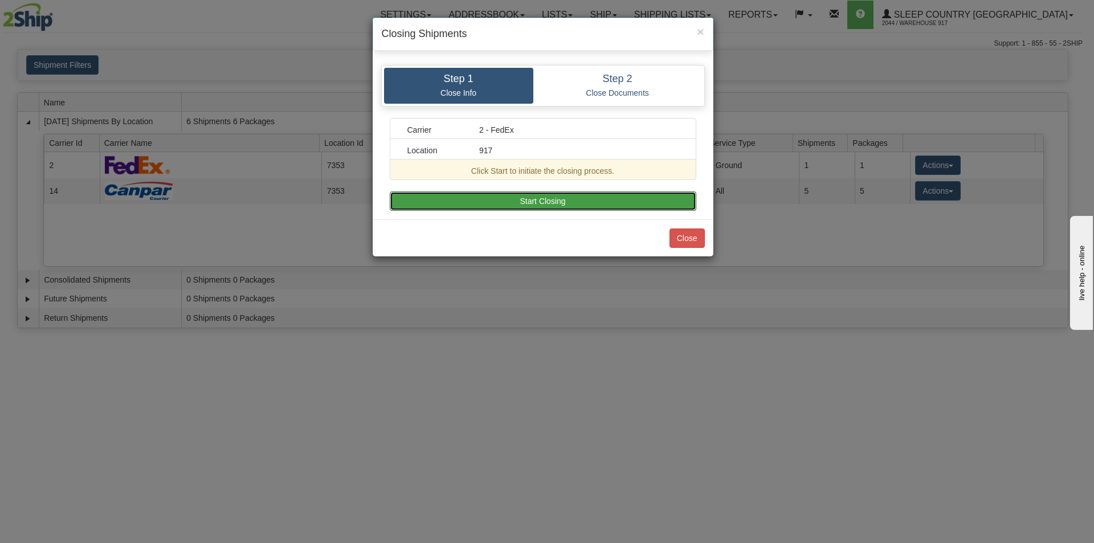
click at [574, 203] on button "Start Closing" at bounding box center [543, 200] width 307 height 19
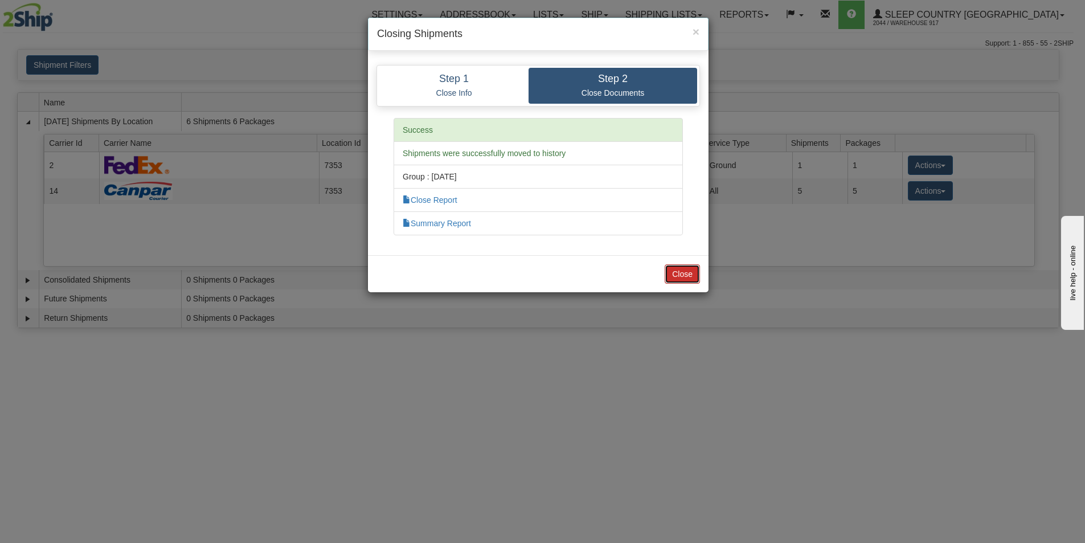
click at [683, 274] on button "Close" at bounding box center [682, 273] width 35 height 19
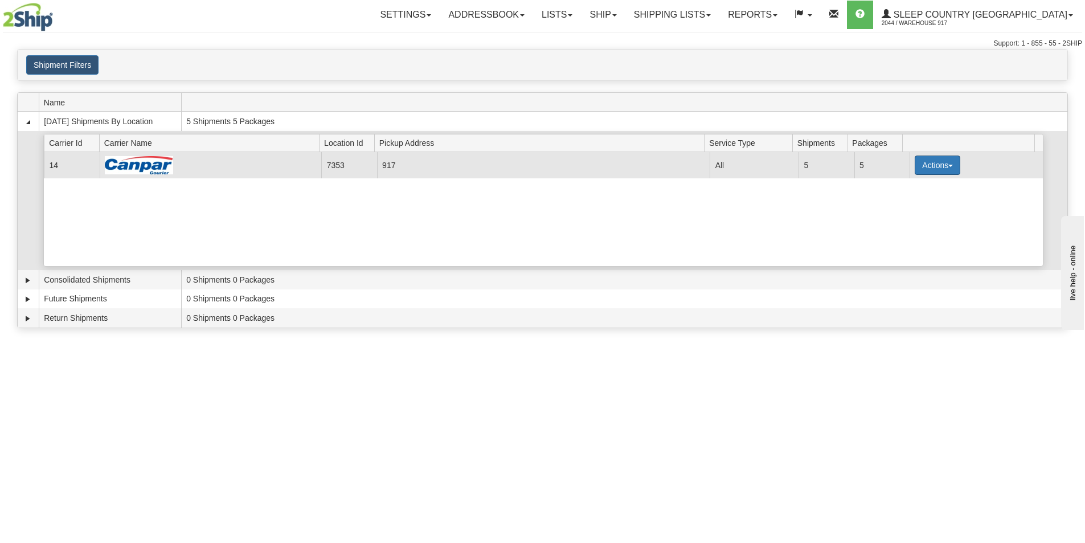
click at [921, 168] on button "Actions" at bounding box center [938, 165] width 46 height 19
click at [898, 202] on span "Close" at bounding box center [893, 201] width 26 height 8
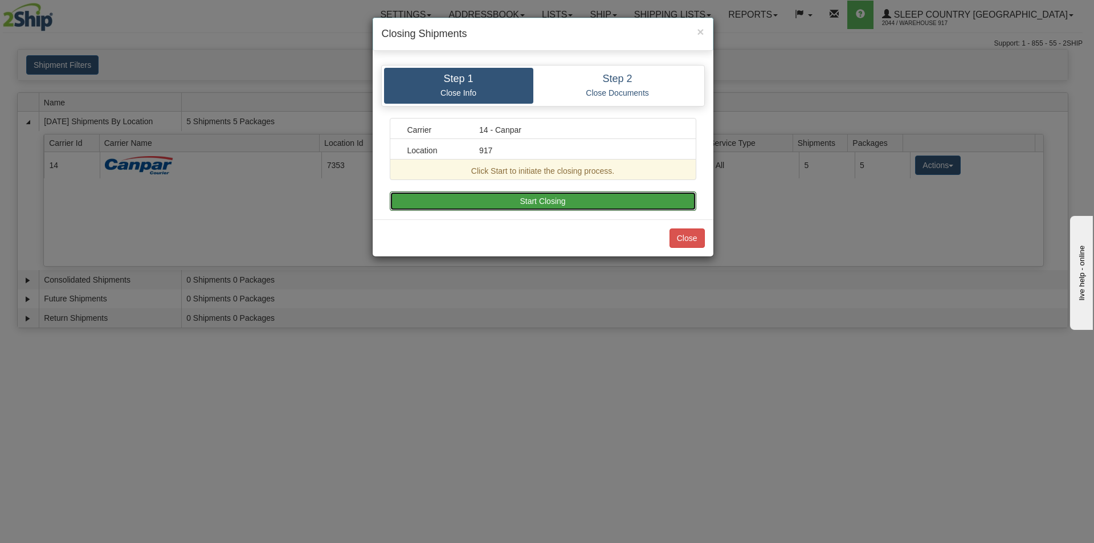
click at [606, 200] on button "Start Closing" at bounding box center [543, 200] width 307 height 19
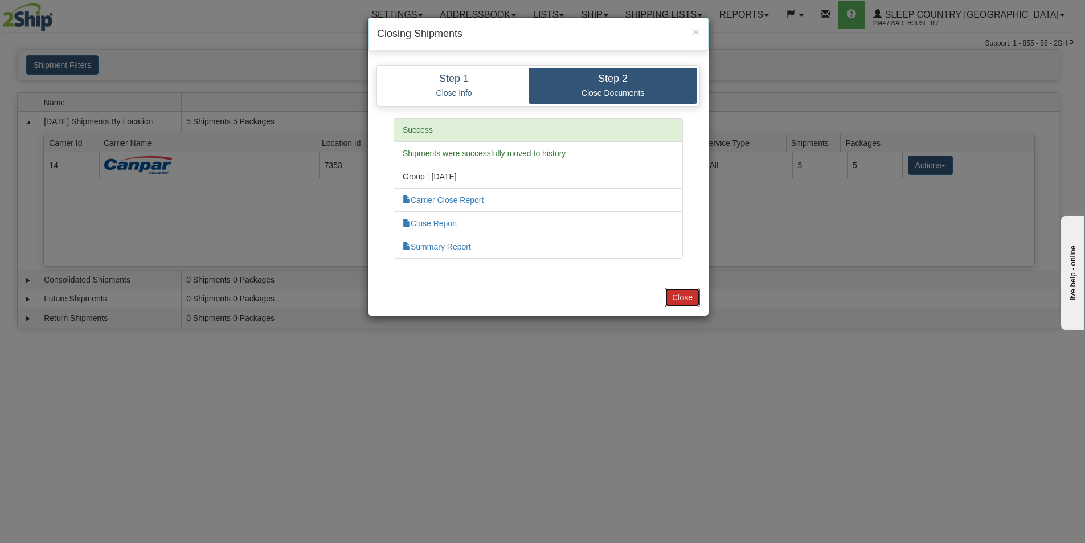
click at [677, 292] on button "Close" at bounding box center [682, 297] width 35 height 19
